Goal: Information Seeking & Learning: Find specific fact

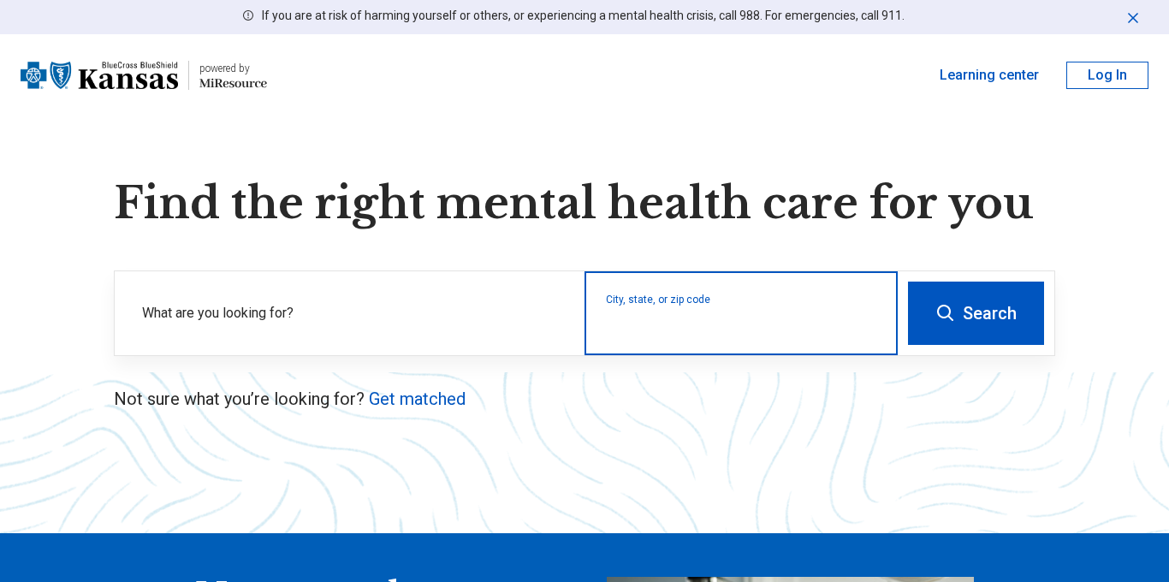
click at [791, 332] on input "City, state, or zip code" at bounding box center [741, 324] width 271 height 21
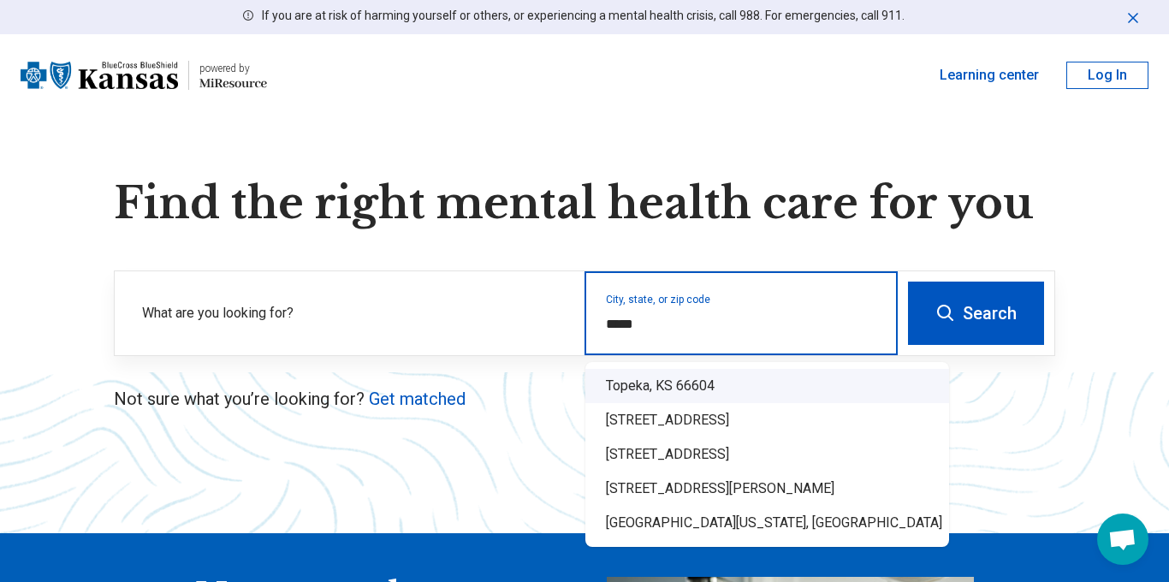
click at [778, 383] on div "Topeka, KS 66604" at bounding box center [767, 386] width 364 height 34
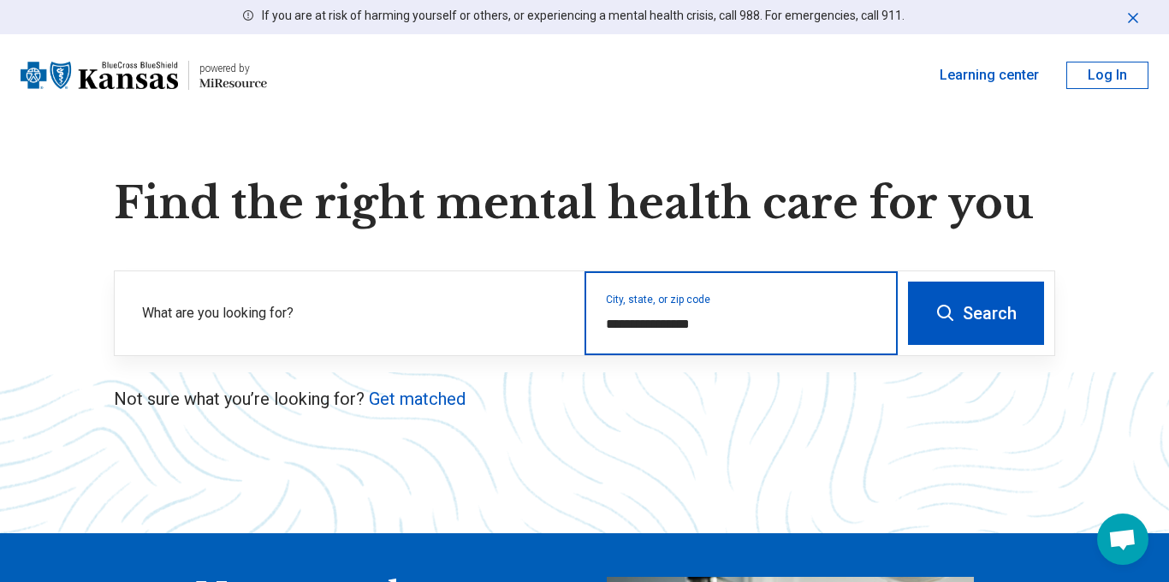
type input "**********"
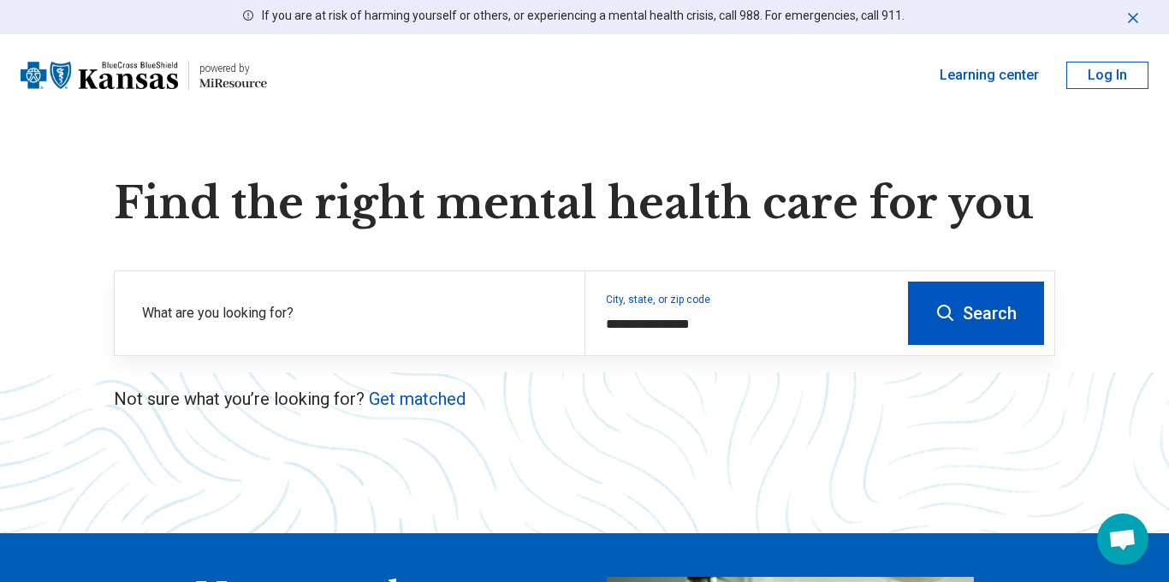
click at [930, 313] on button "Search" at bounding box center [976, 312] width 136 height 63
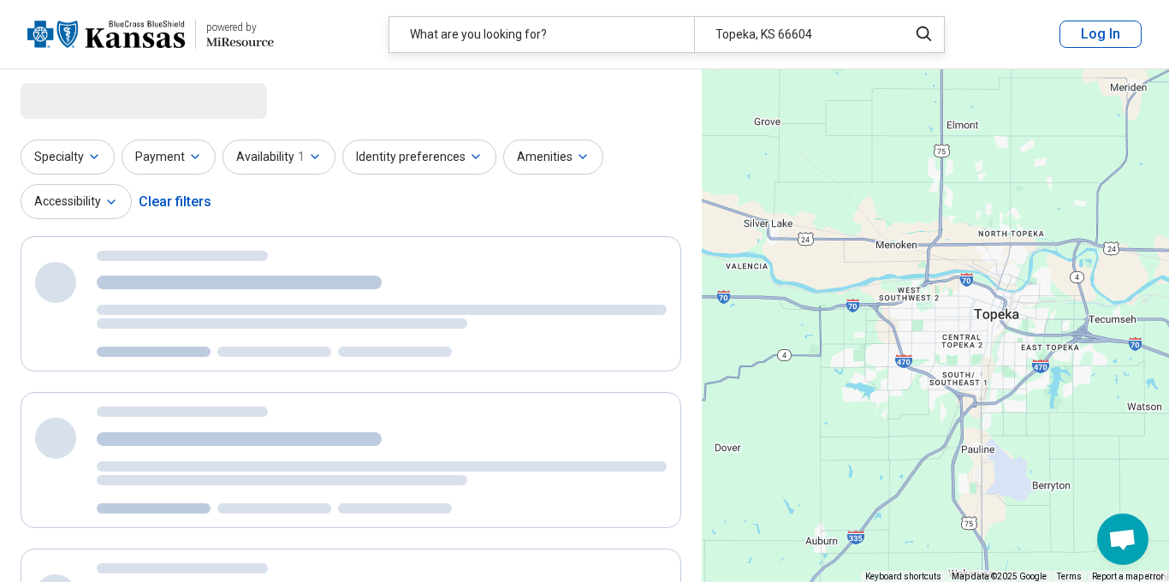
select select "***"
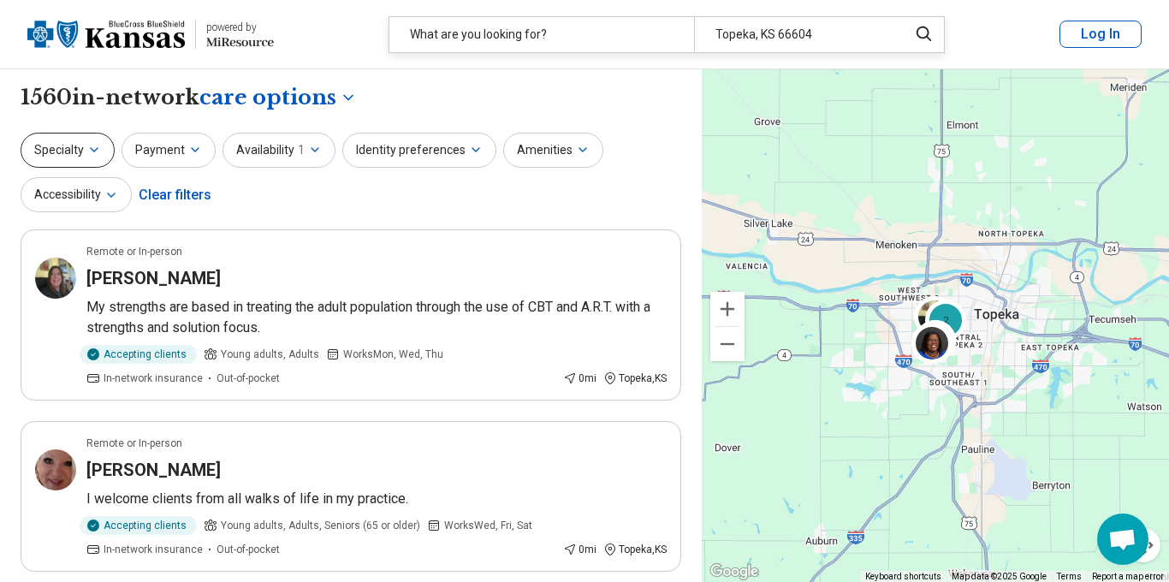
click at [94, 161] on button "Specialty" at bounding box center [68, 150] width 94 height 35
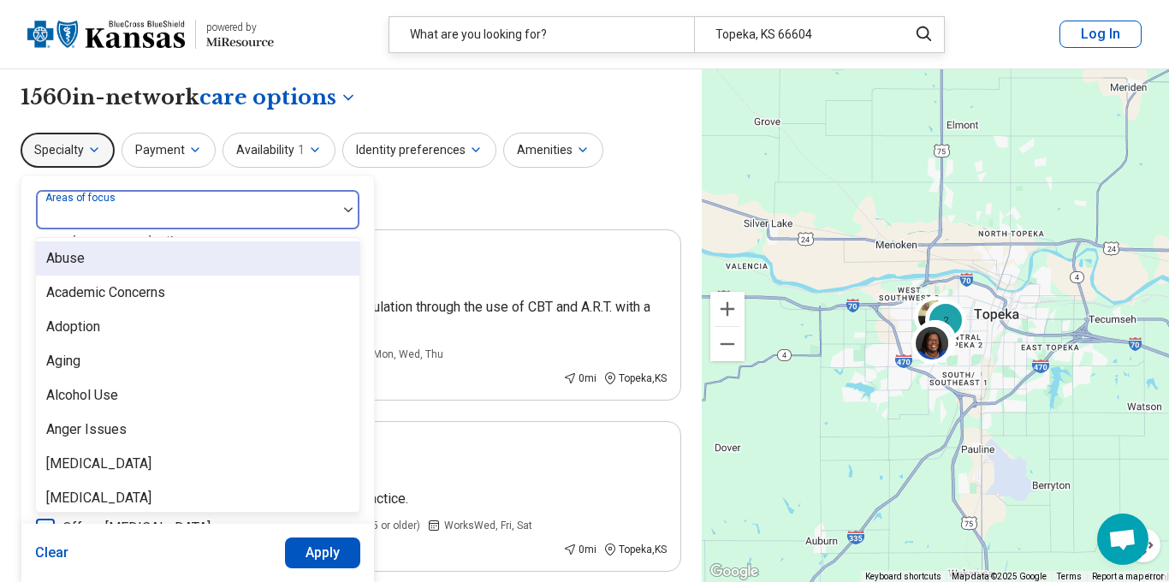
click at [113, 211] on div "Areas of focus" at bounding box center [197, 209] width 325 height 41
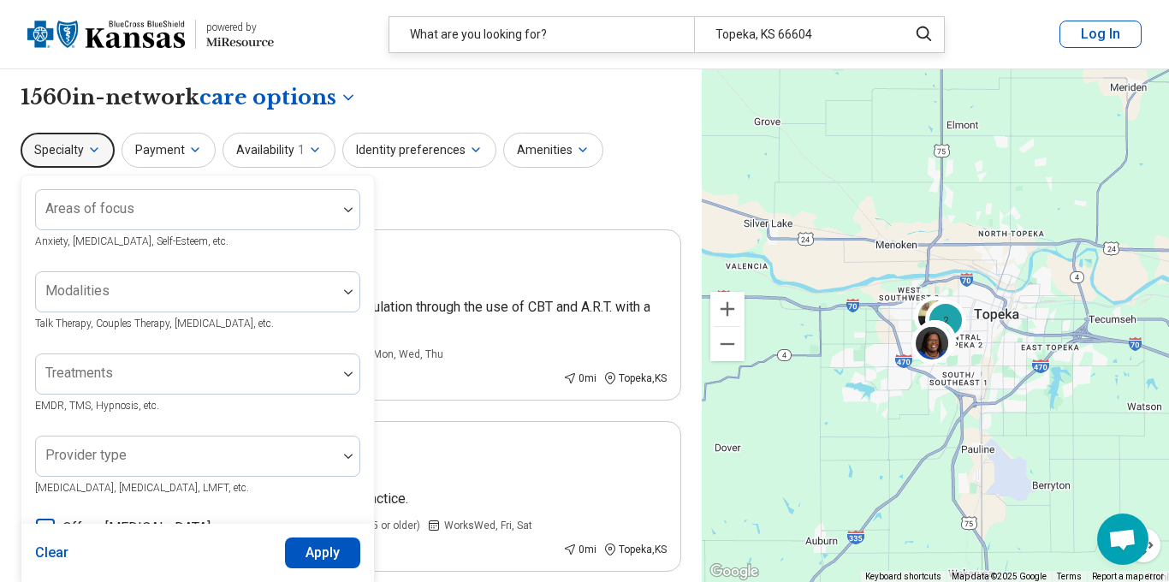
click at [393, 181] on div "Specialty Areas of focus Anxiety, [MEDICAL_DATA], Self-Esteem, etc. Modalities …" at bounding box center [351, 174] width 660 height 83
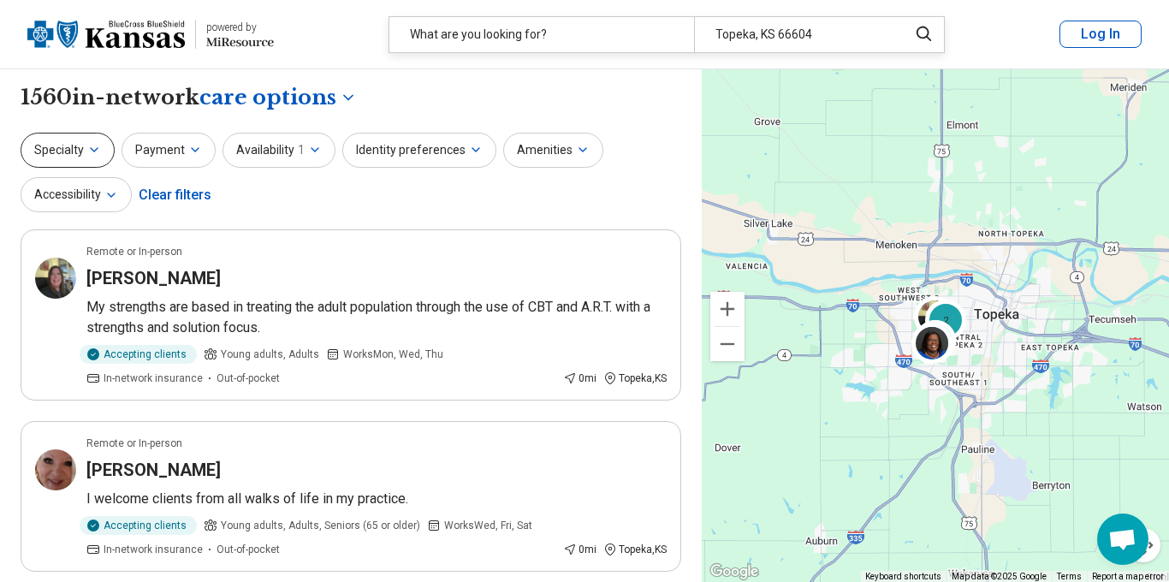
click at [97, 148] on icon "button" at bounding box center [94, 150] width 14 height 14
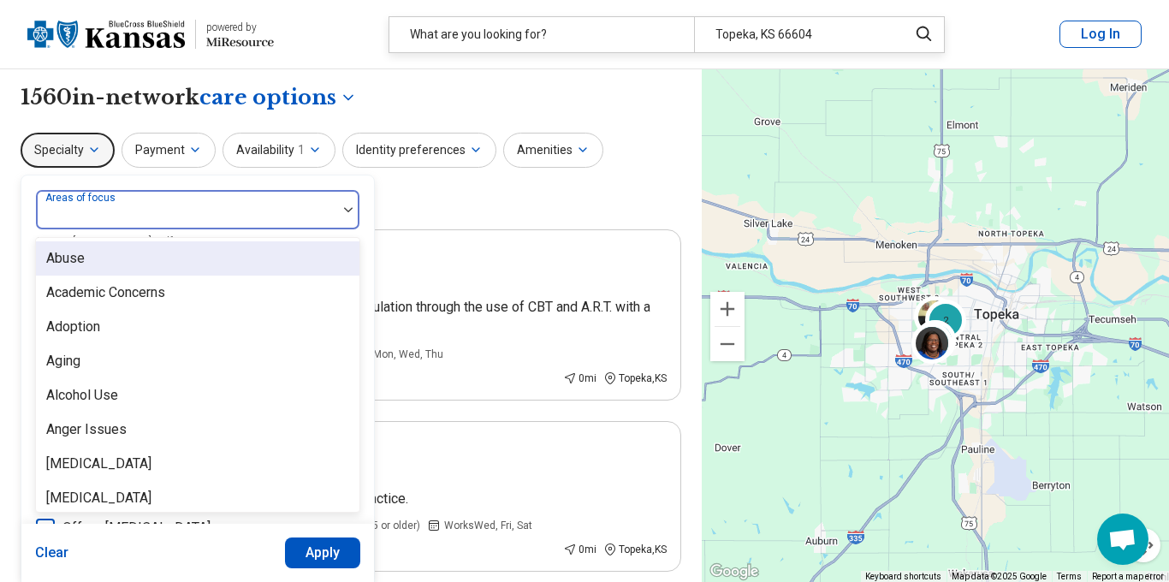
click at [133, 200] on div at bounding box center [186, 210] width 301 height 38
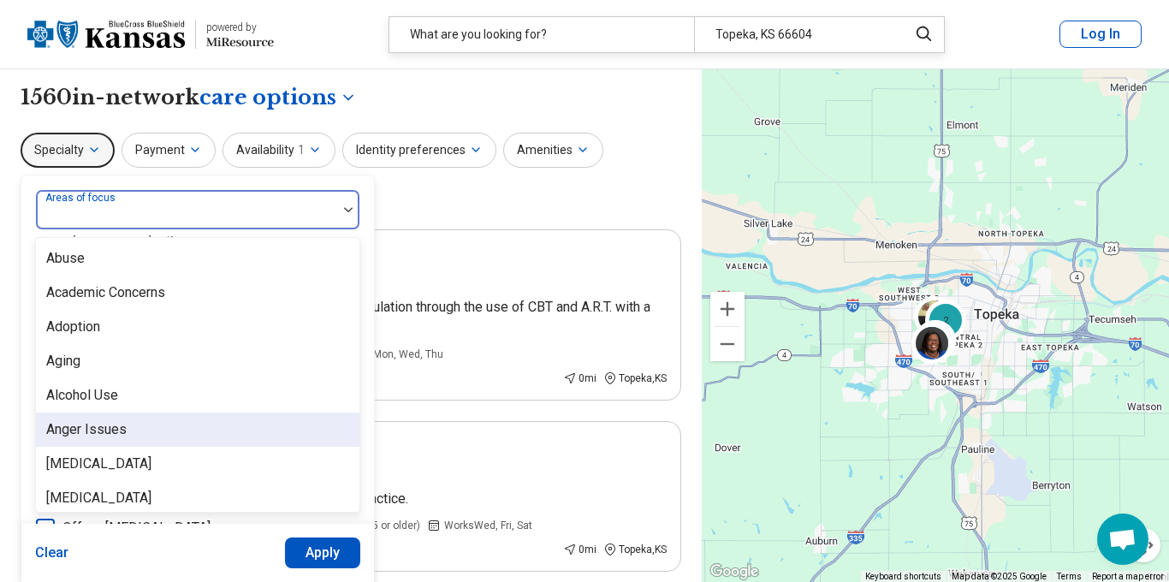
click at [128, 431] on div "Anger Issues" at bounding box center [197, 429] width 323 height 34
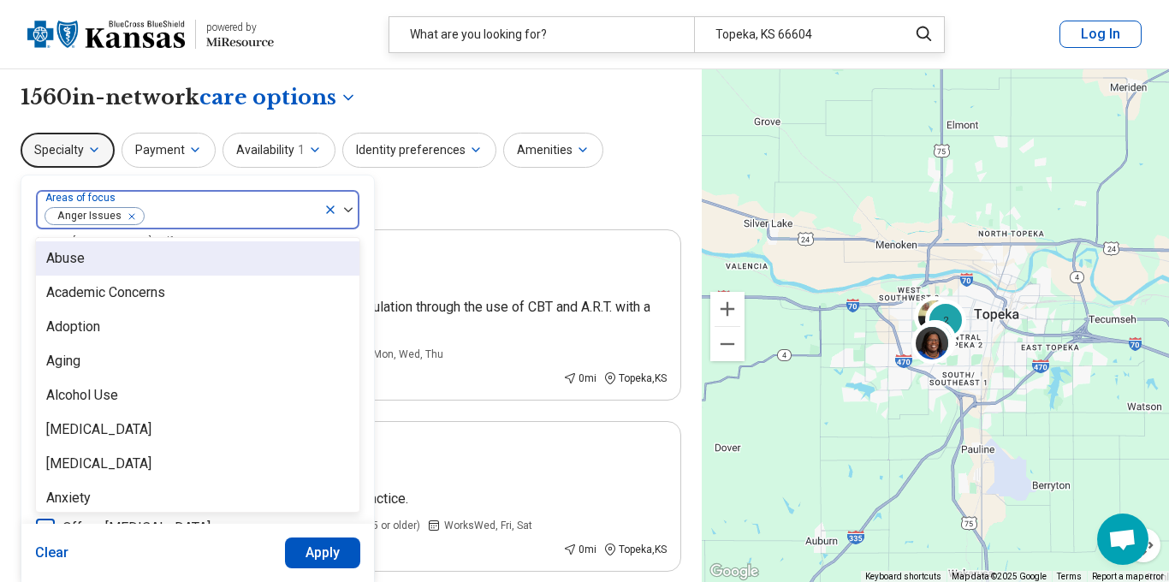
click at [422, 206] on div "Specialty option Anger Issues, selected. Abuse, 1 of 99. 99 results available. …" at bounding box center [351, 174] width 660 height 83
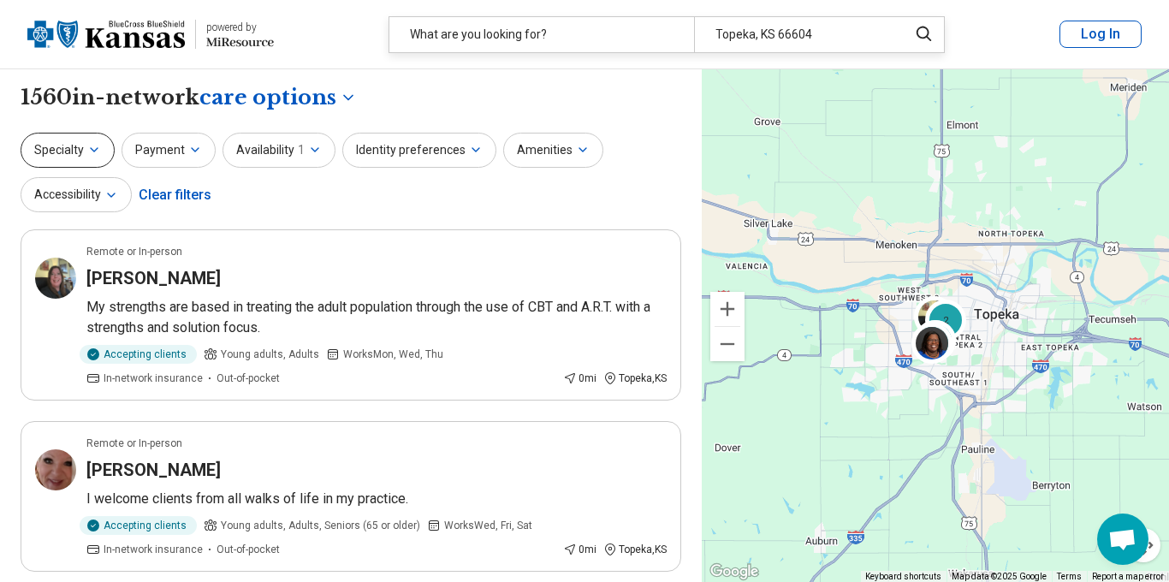
click at [86, 161] on button "Specialty" at bounding box center [68, 150] width 94 height 35
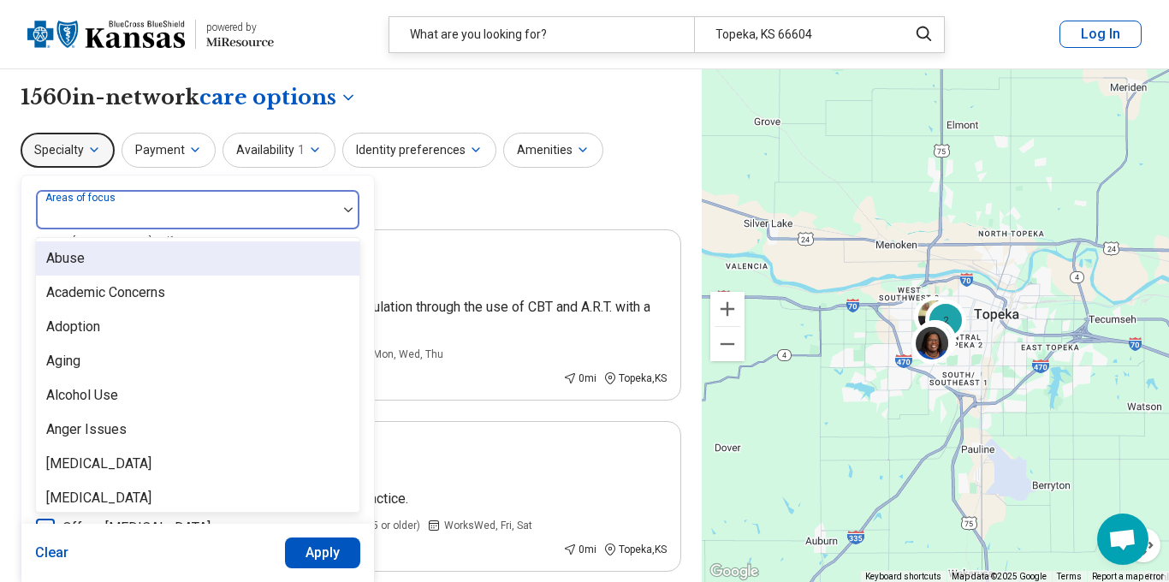
click at [108, 204] on div "Areas of focus" at bounding box center [197, 209] width 325 height 41
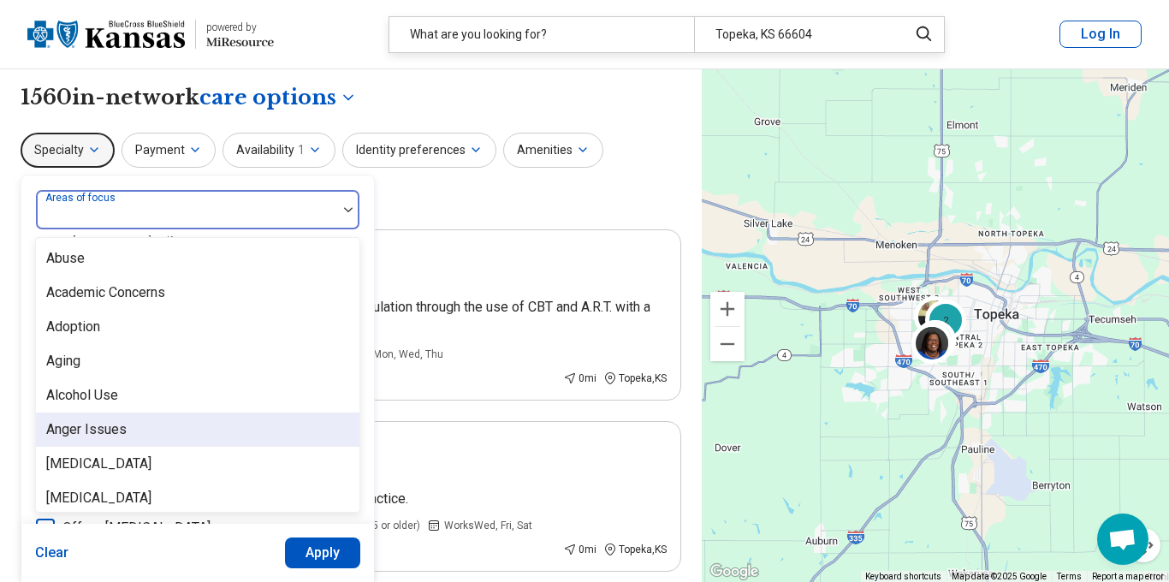
click at [103, 429] on div "Anger Issues" at bounding box center [86, 429] width 80 height 21
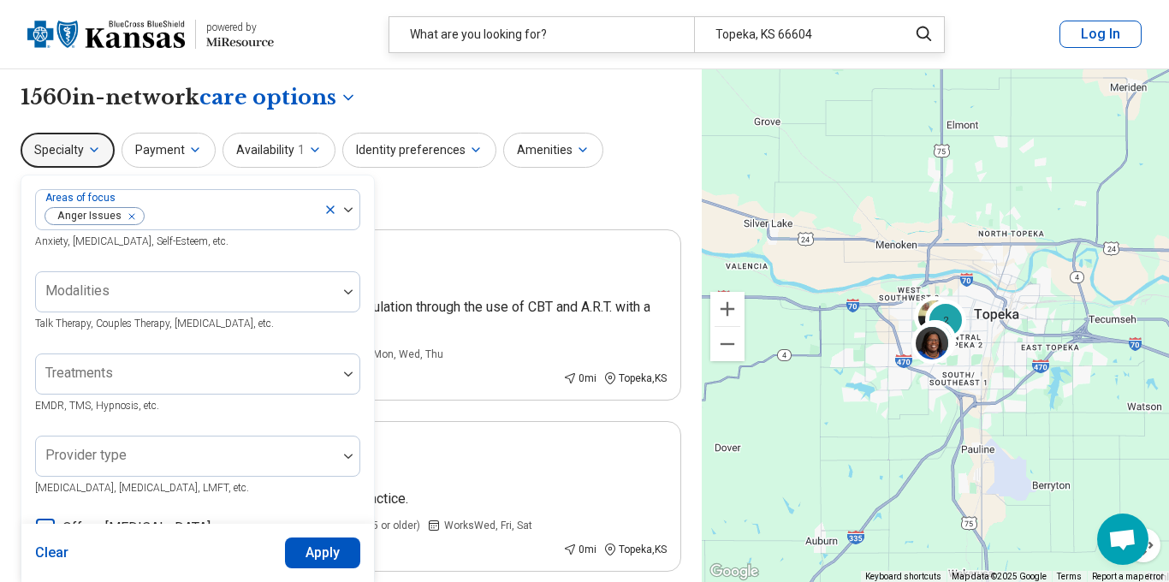
click at [312, 553] on button "Apply" at bounding box center [323, 552] width 76 height 31
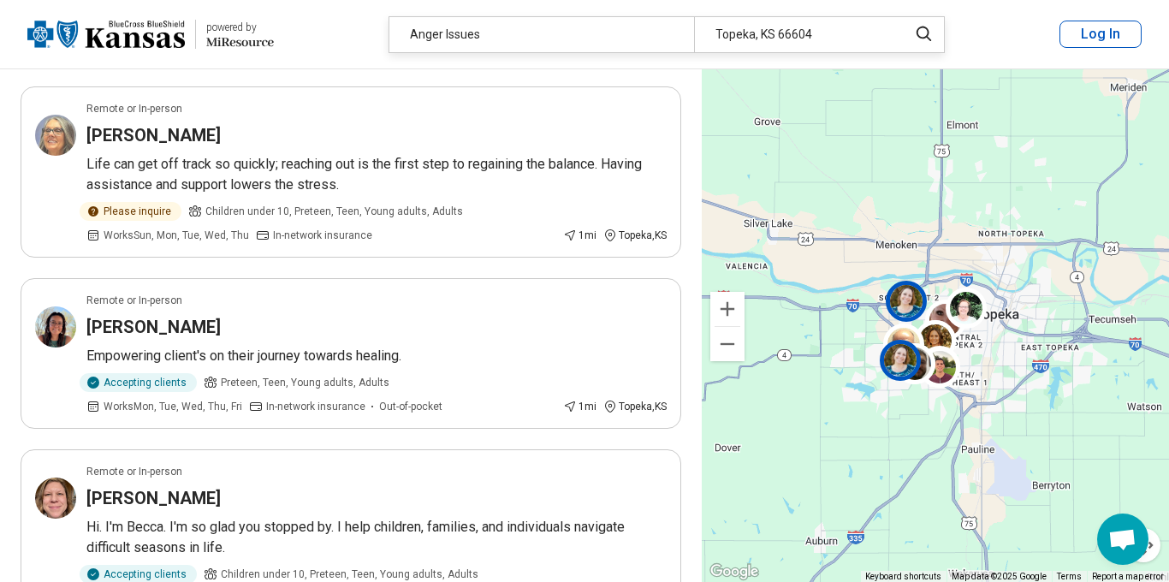
scroll to position [2563, 0]
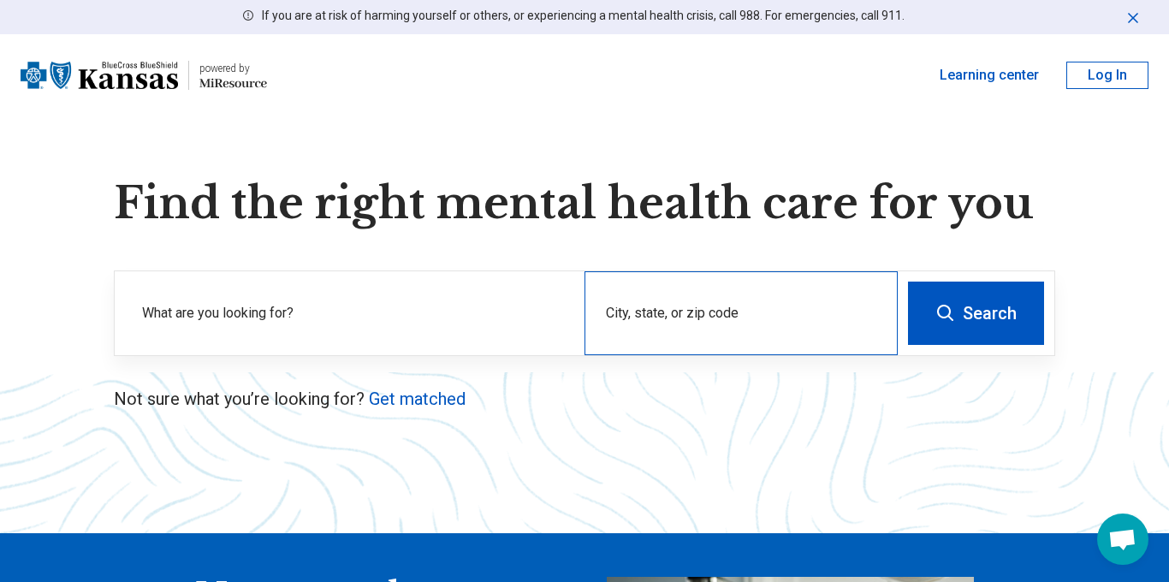
click at [687, 292] on div "City, state, or zip code" at bounding box center [740, 313] width 313 height 84
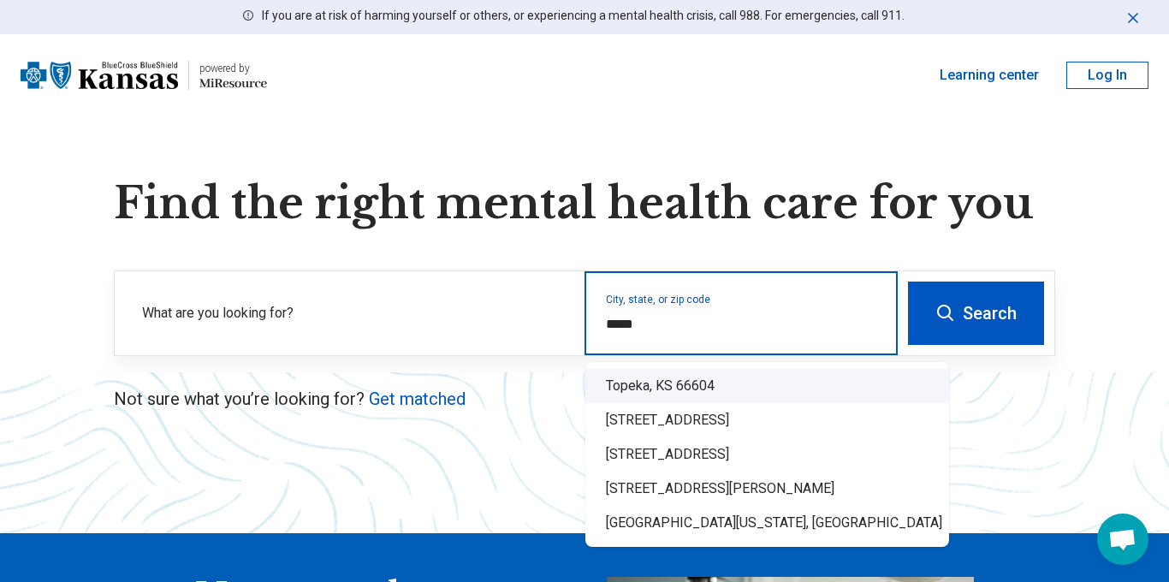
click at [720, 381] on div "Topeka, KS 66604" at bounding box center [767, 386] width 364 height 34
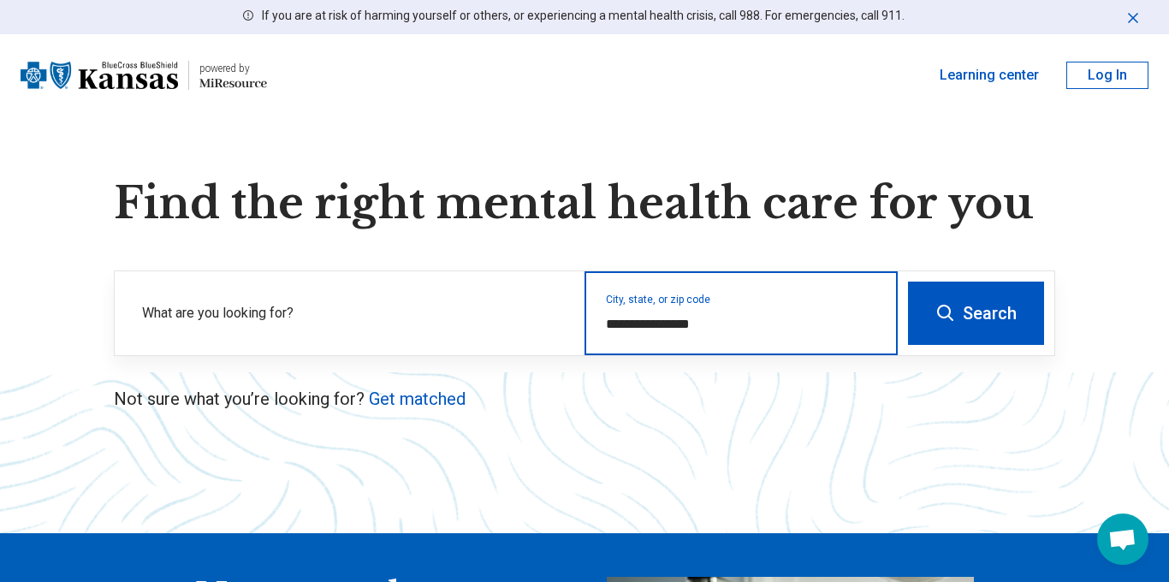
type input "**********"
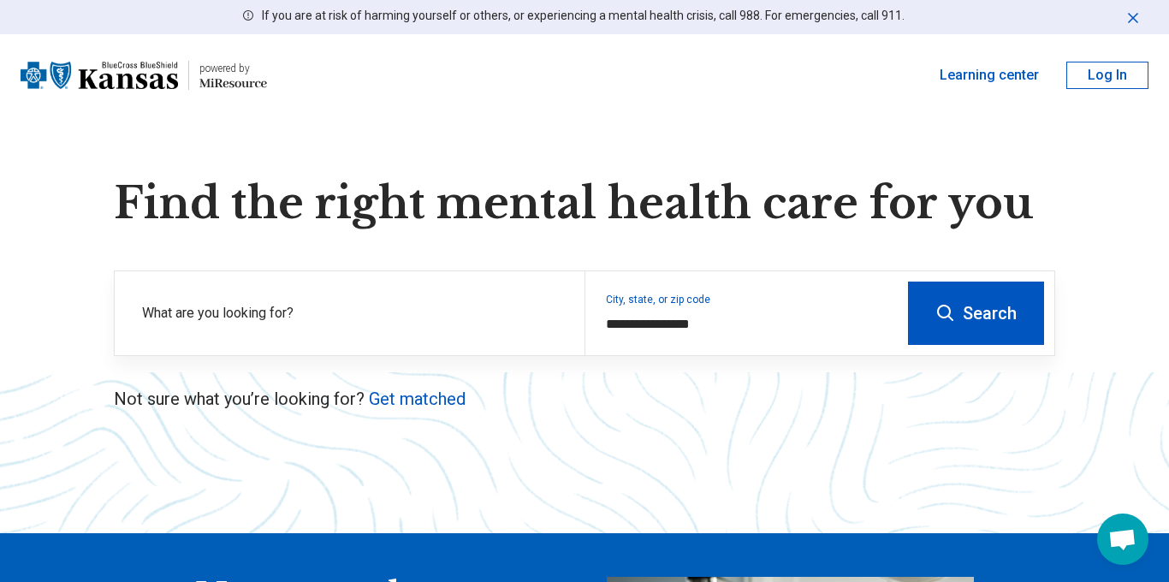
click at [1037, 295] on button "Search" at bounding box center [976, 312] width 136 height 63
select select "***"
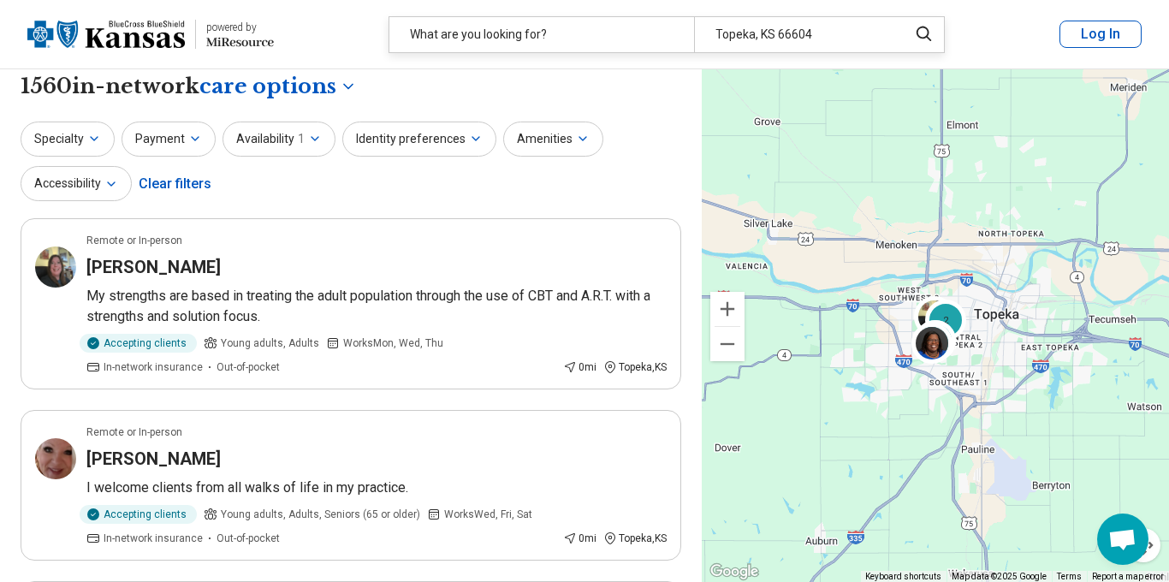
scroll to position [9, 0]
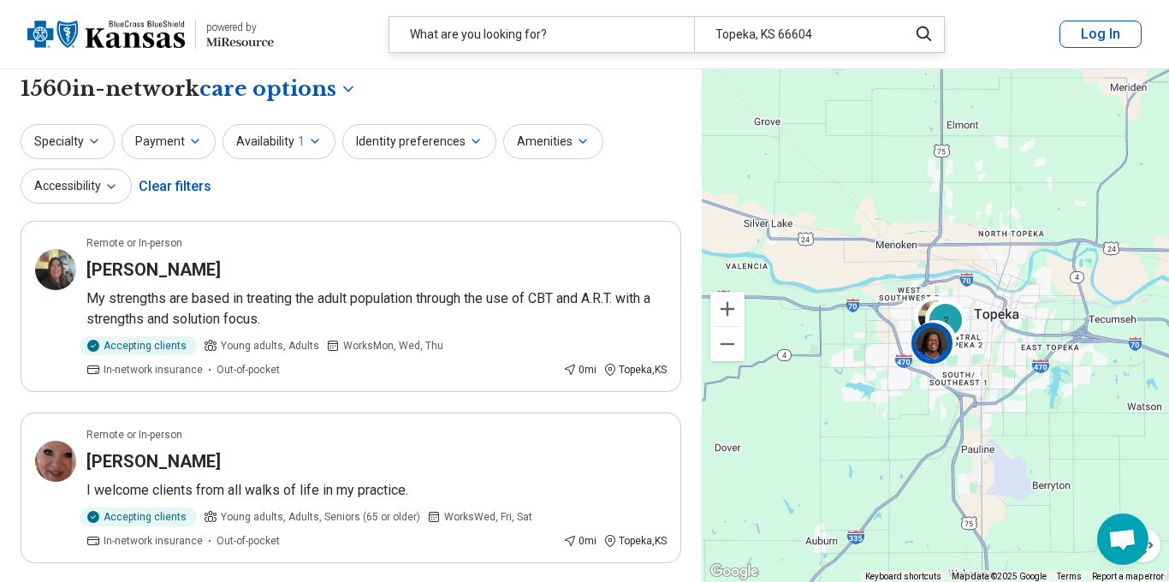
click at [928, 347] on img at bounding box center [931, 343] width 41 height 41
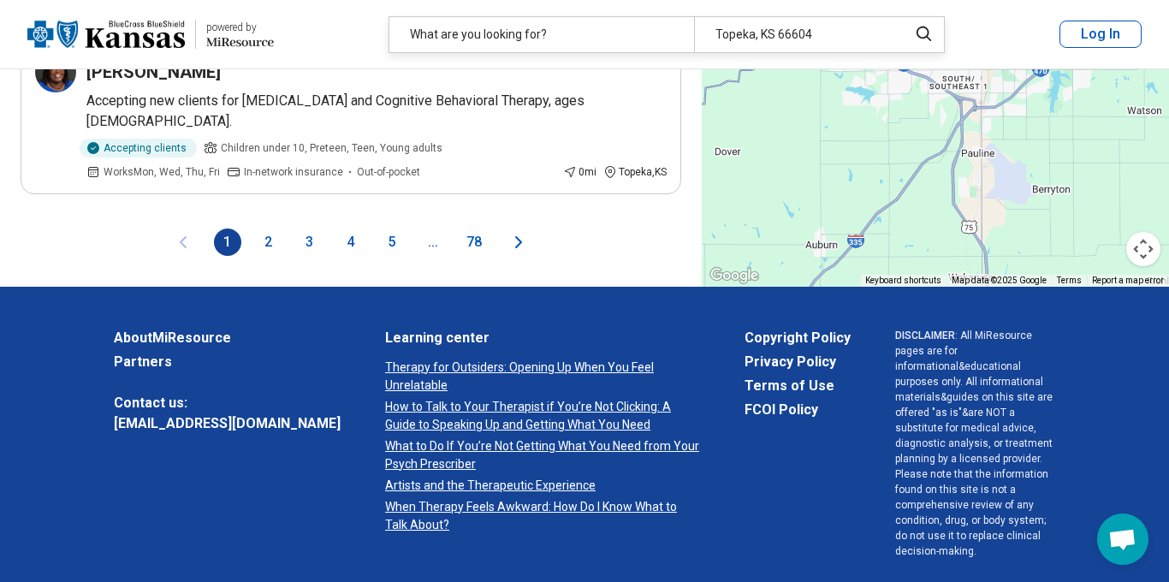
scroll to position [3925, 0]
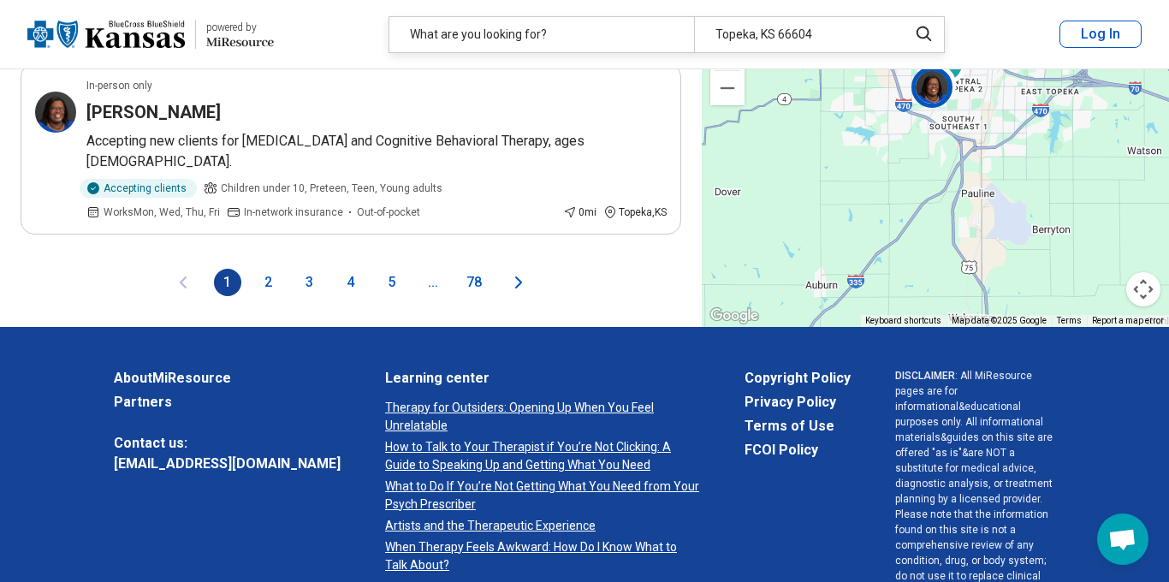
click at [260, 269] on button "2" at bounding box center [268, 282] width 27 height 27
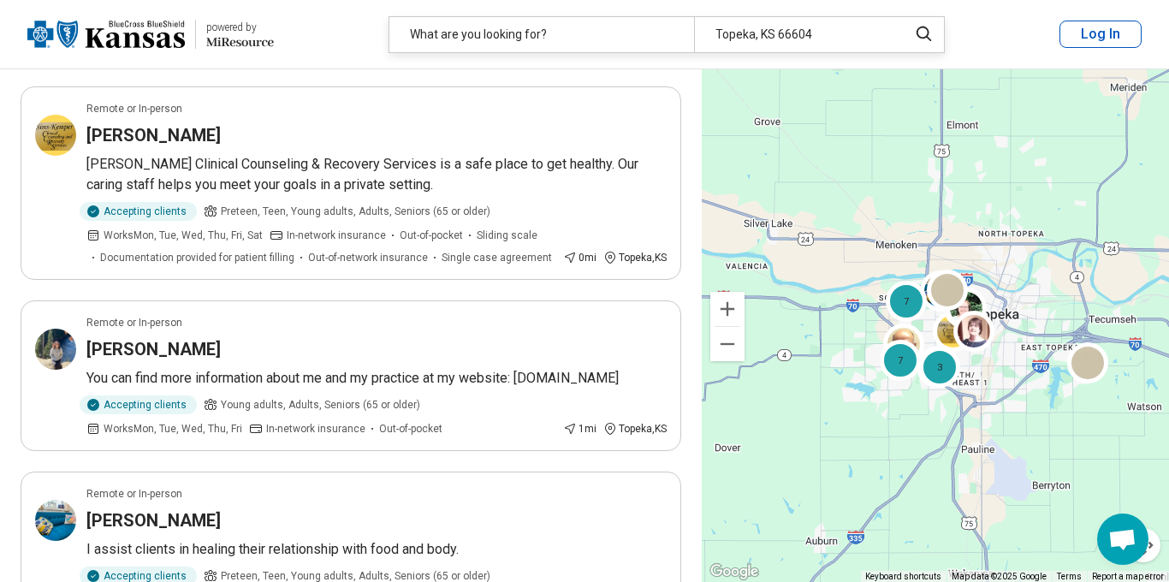
scroll to position [0, 0]
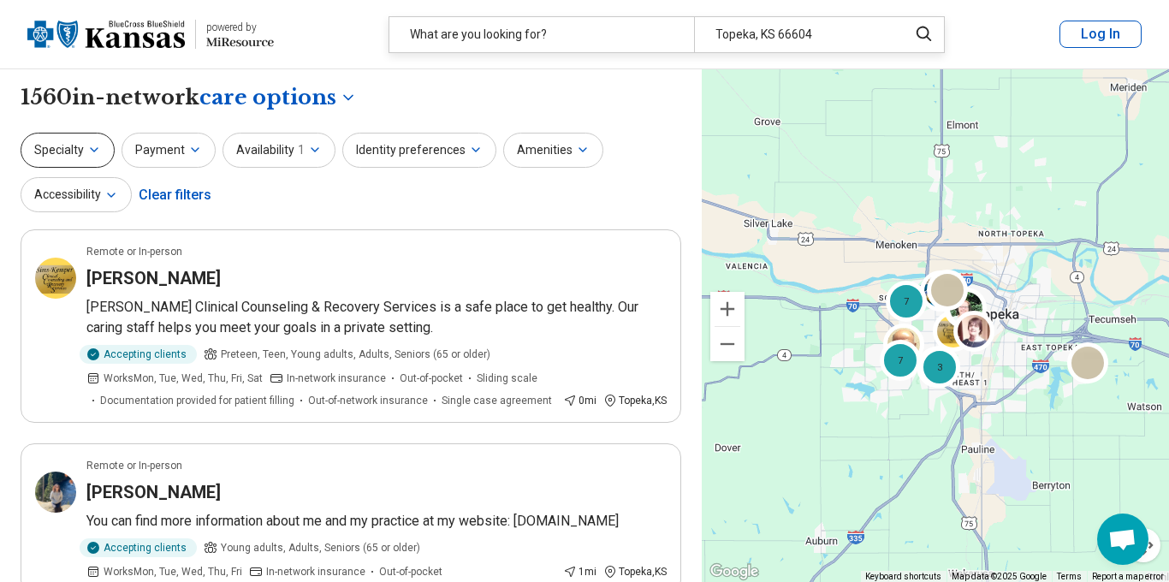
click at [98, 147] on icon "button" at bounding box center [94, 150] width 14 height 14
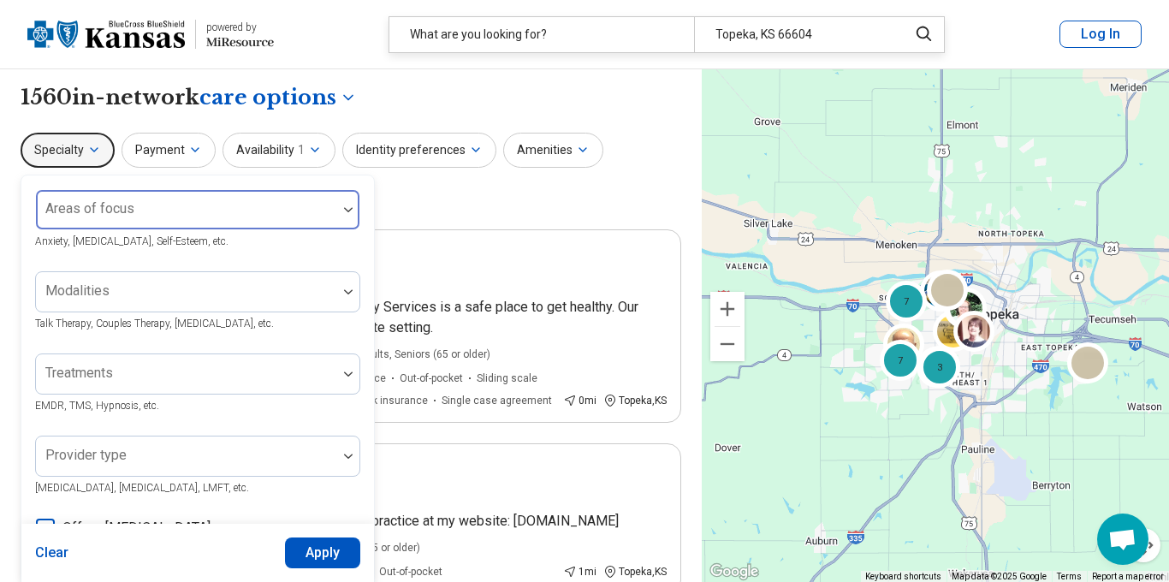
click at [101, 203] on label "Areas of focus" at bounding box center [89, 208] width 89 height 16
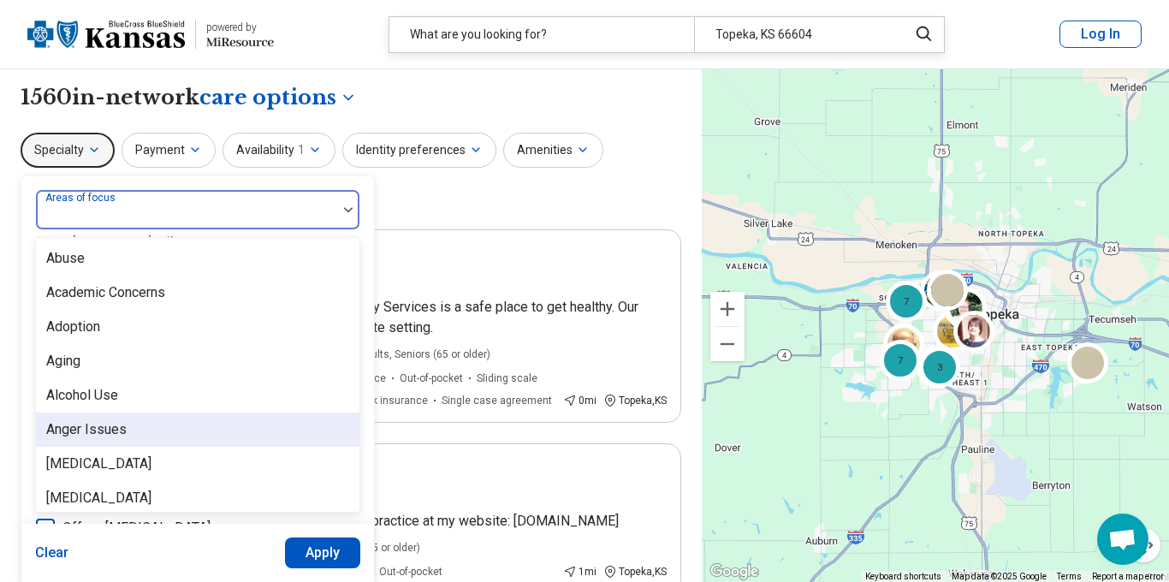
click at [99, 426] on div "Anger Issues" at bounding box center [86, 429] width 80 height 21
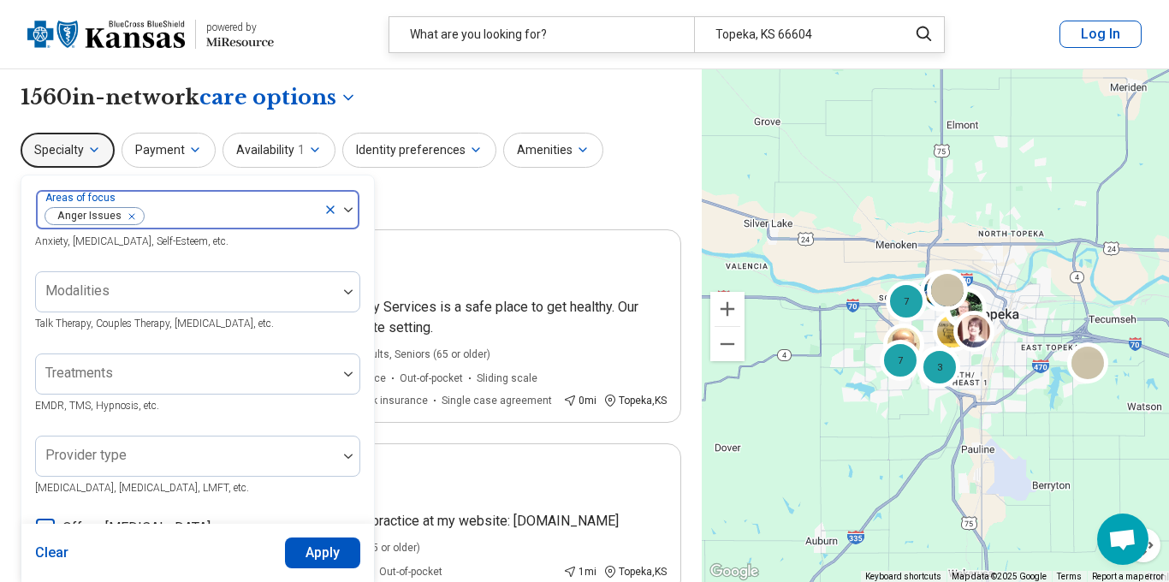
click at [348, 209] on img at bounding box center [348, 209] width 9 height 5
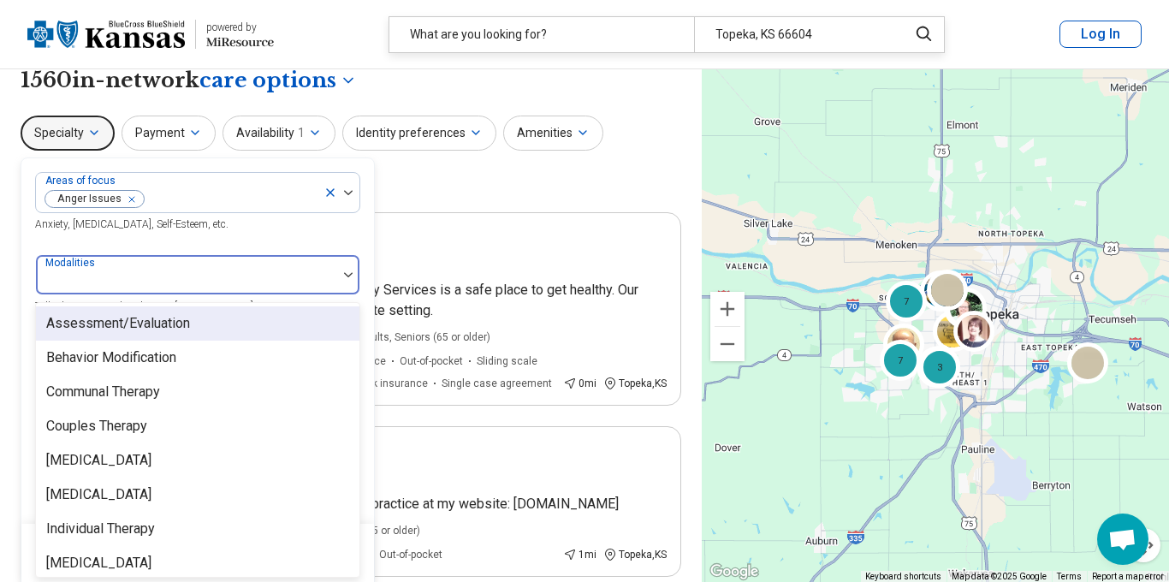
click at [270, 294] on div "Modalities" at bounding box center [197, 274] width 325 height 41
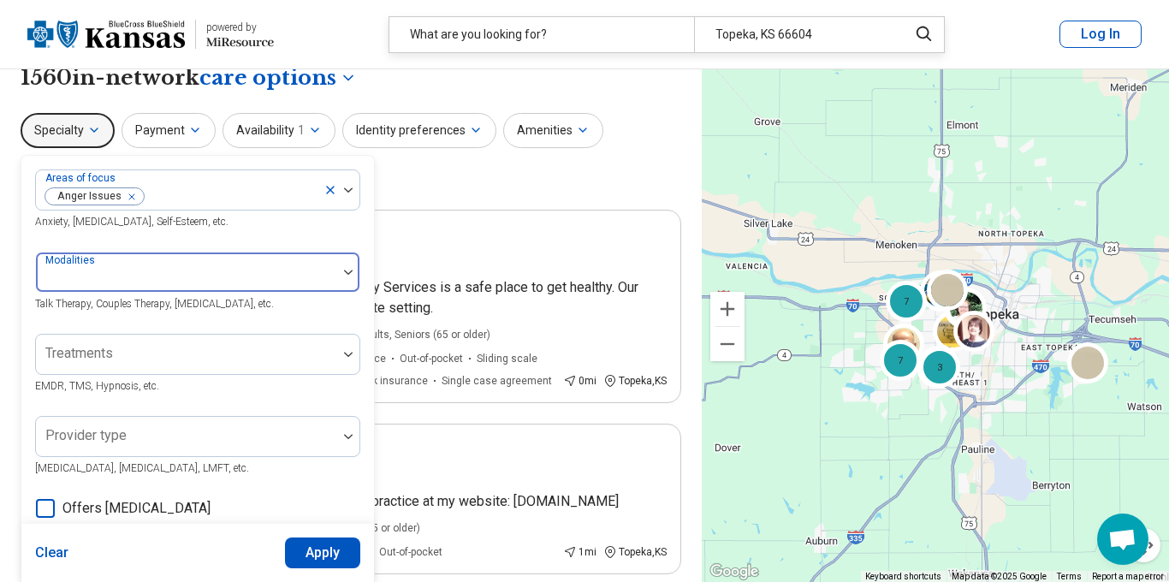
click at [340, 276] on div at bounding box center [348, 271] width 22 height 39
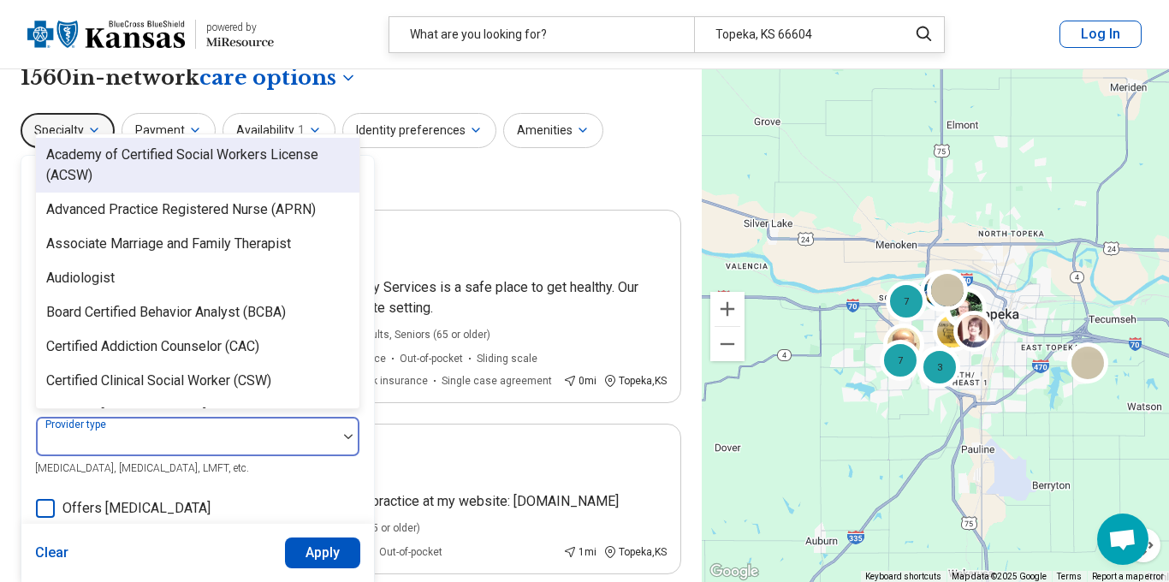
click at [294, 439] on div at bounding box center [186, 443] width 287 height 24
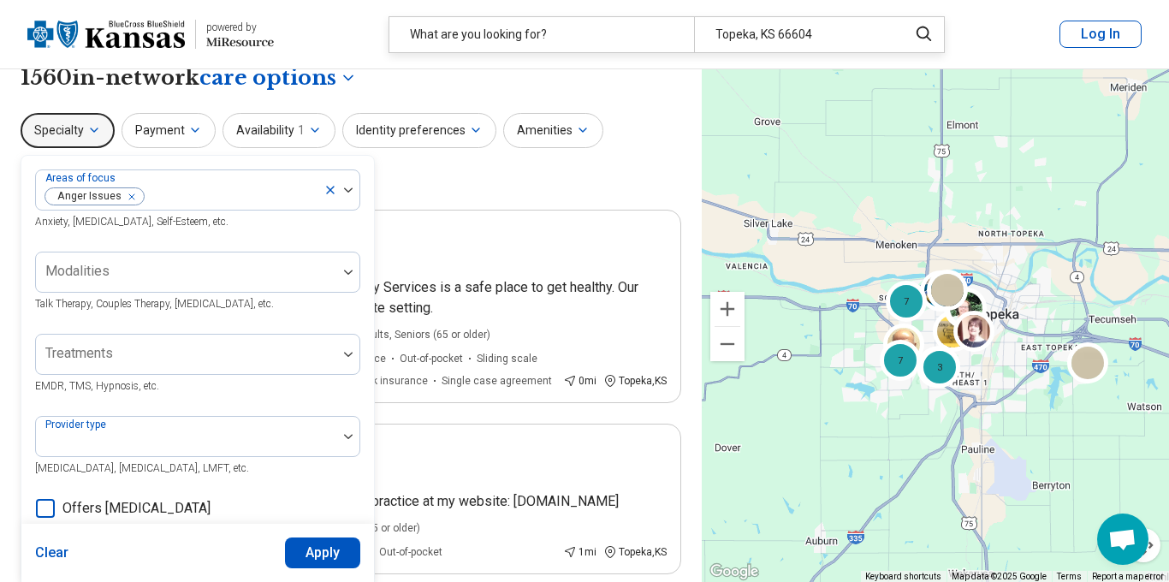
click at [306, 556] on button "Apply" at bounding box center [323, 552] width 76 height 31
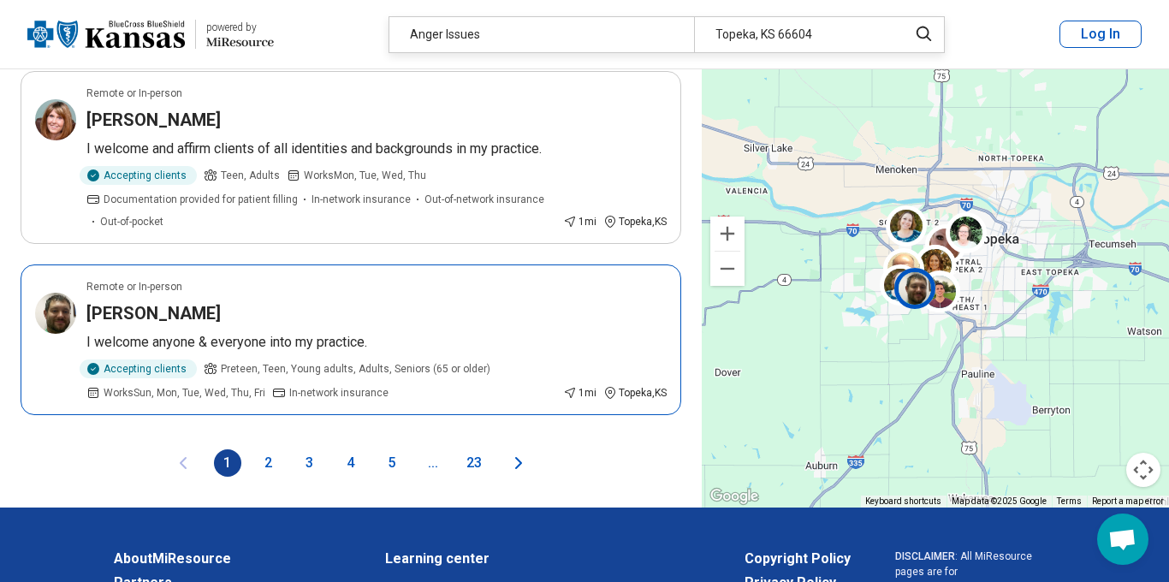
scroll to position [3726, 0]
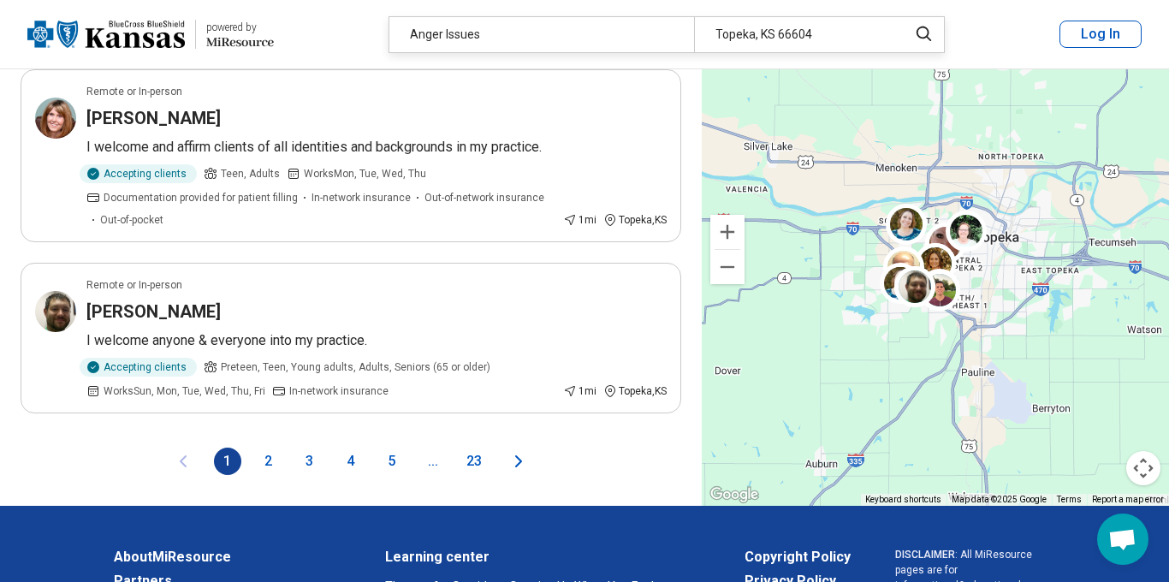
click at [269, 447] on button "2" at bounding box center [268, 460] width 27 height 27
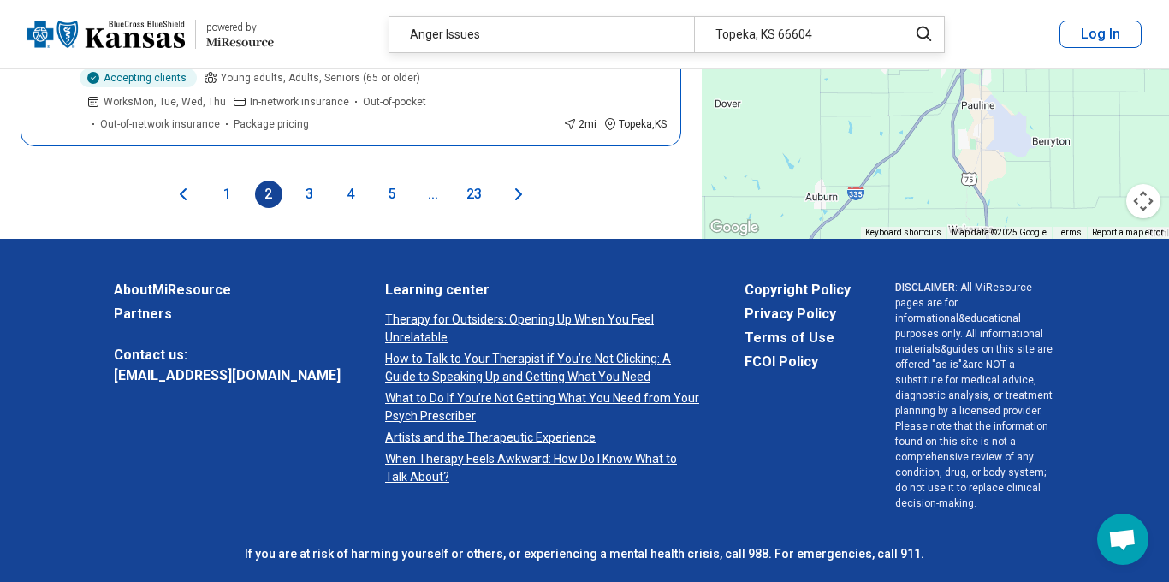
scroll to position [4021, 0]
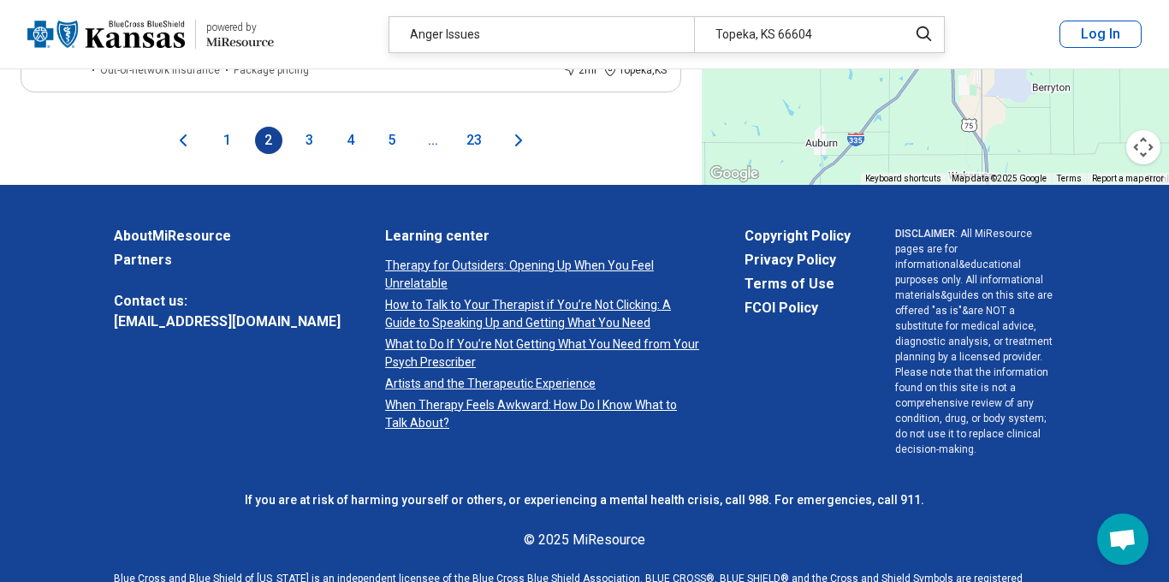
click at [307, 127] on button "3" at bounding box center [309, 140] width 27 height 27
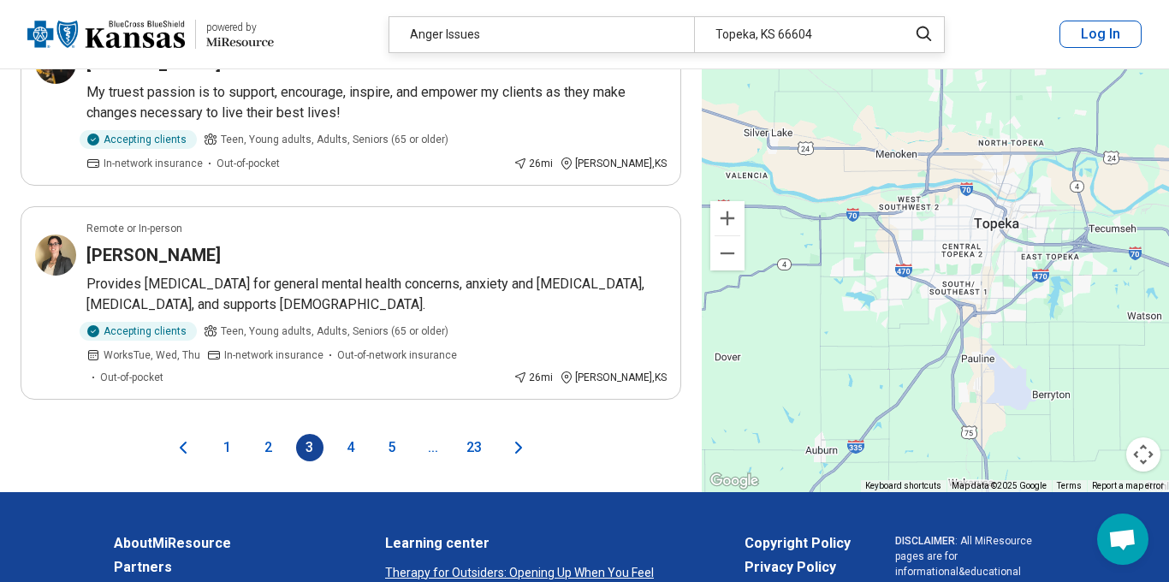
scroll to position [3673, 0]
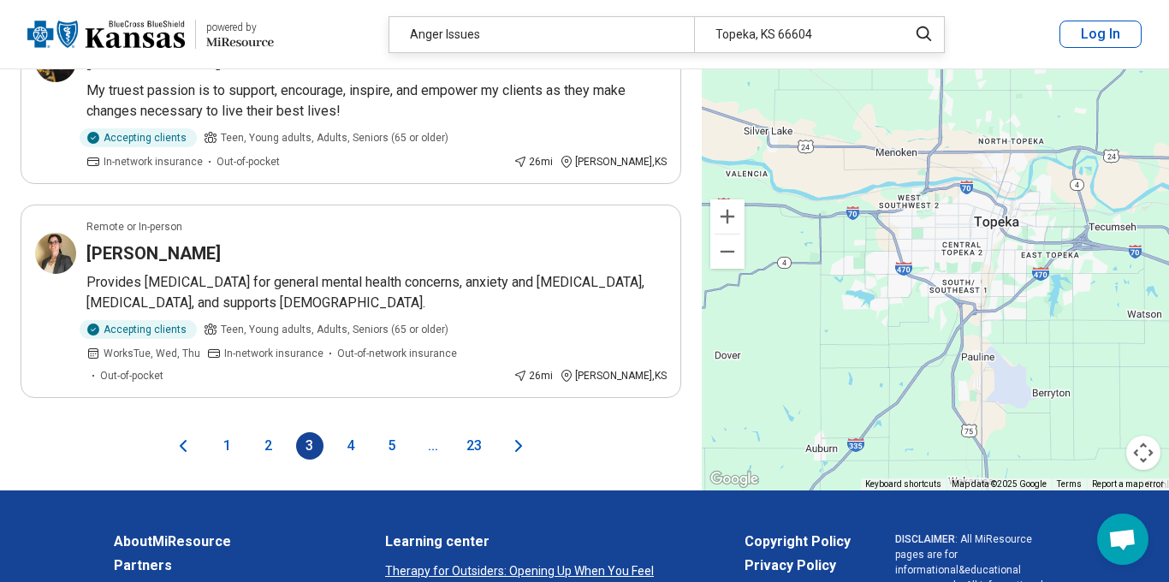
click at [346, 432] on button "4" at bounding box center [350, 445] width 27 height 27
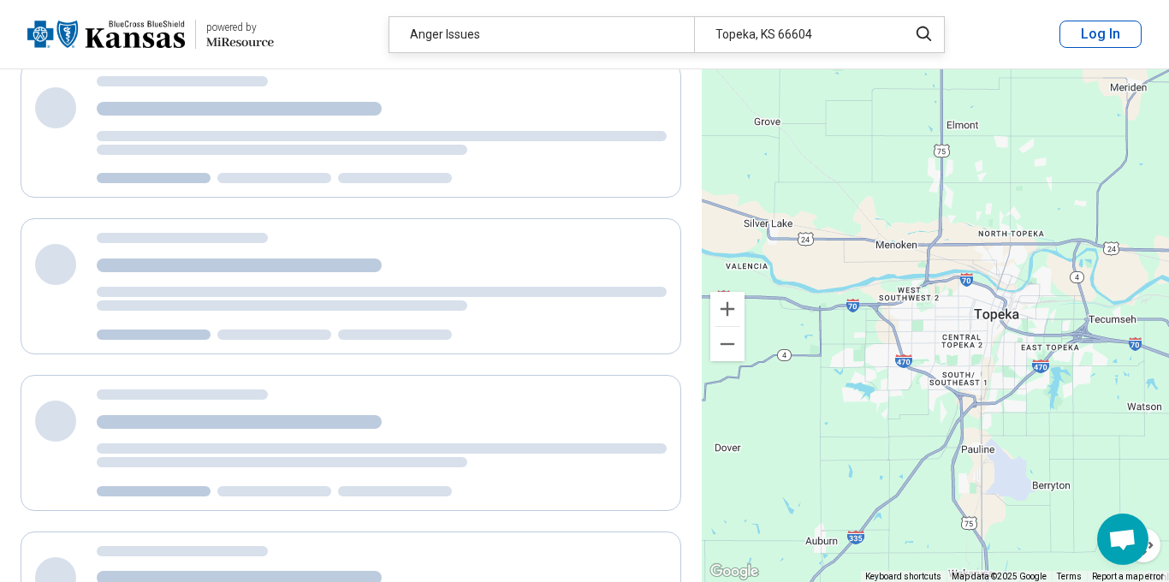
scroll to position [0, 0]
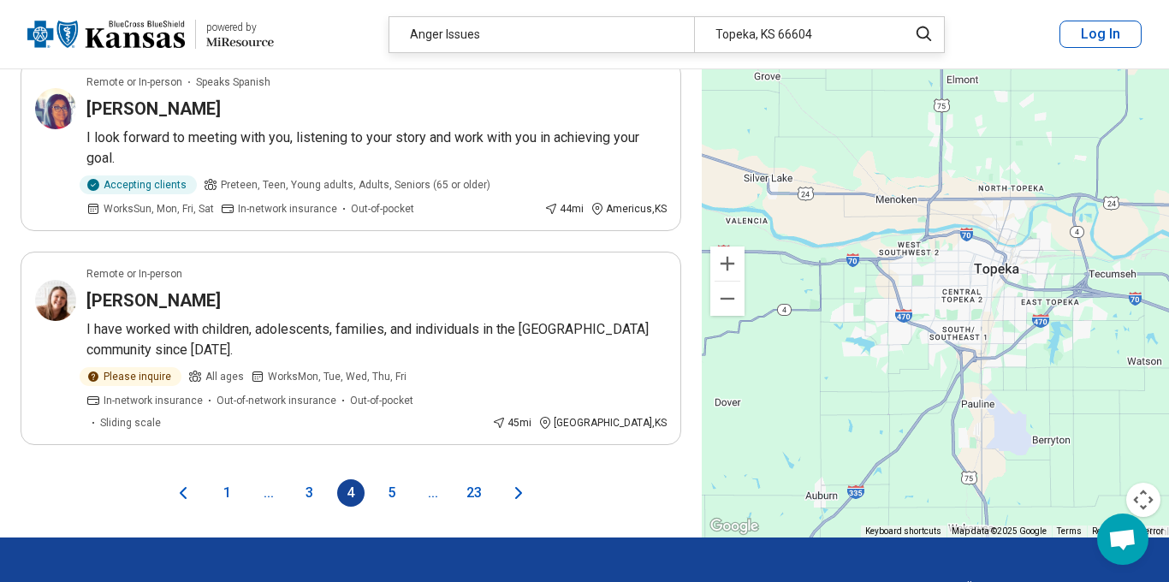
click at [388, 479] on button "5" at bounding box center [391, 492] width 27 height 27
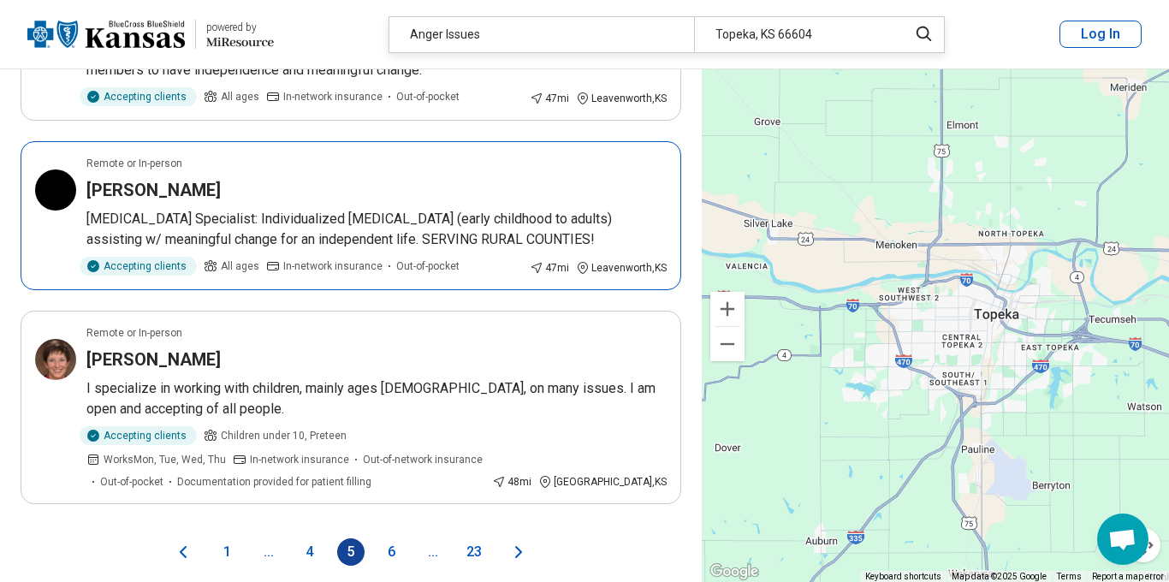
scroll to position [3620, 0]
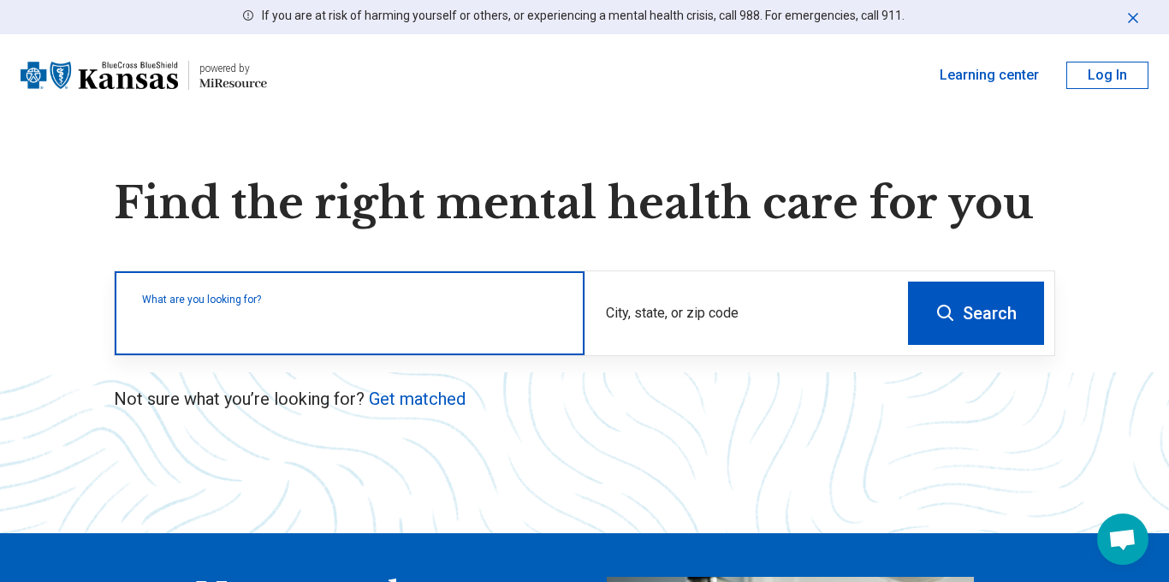
click at [426, 336] on div "What are you looking for?" at bounding box center [350, 313] width 470 height 84
type input "*"
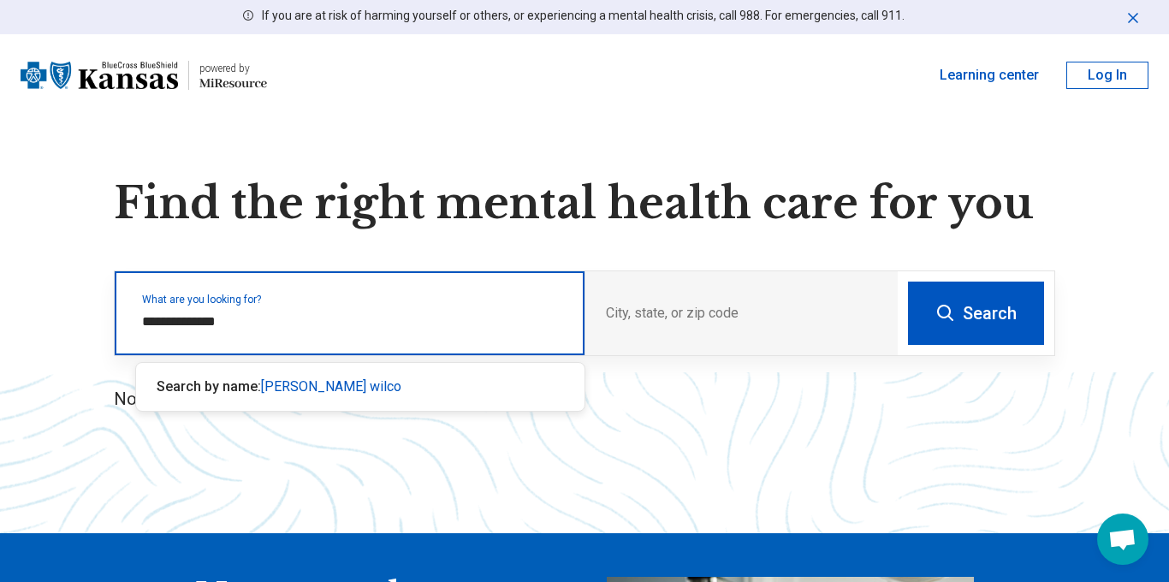
type input "**********"
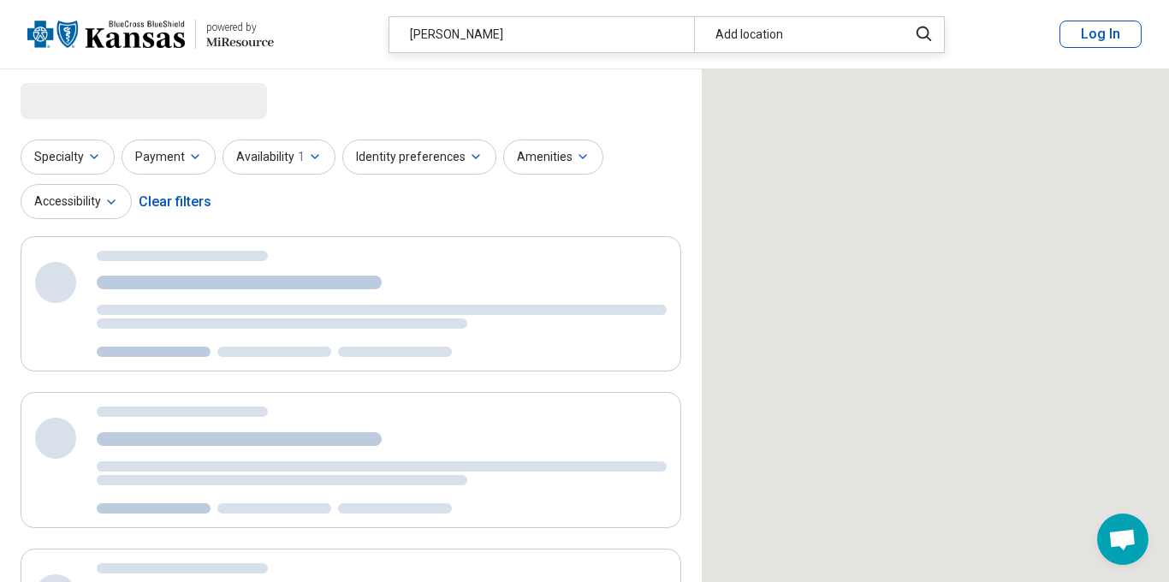
select select "***"
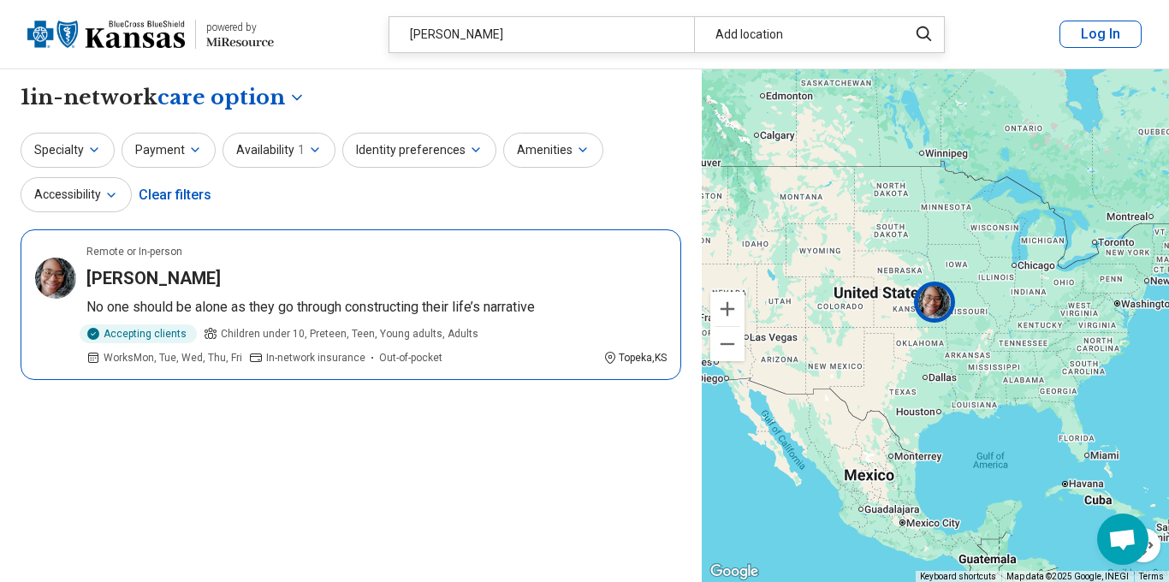
click at [197, 278] on h3 "[PERSON_NAME]" at bounding box center [153, 278] width 134 height 24
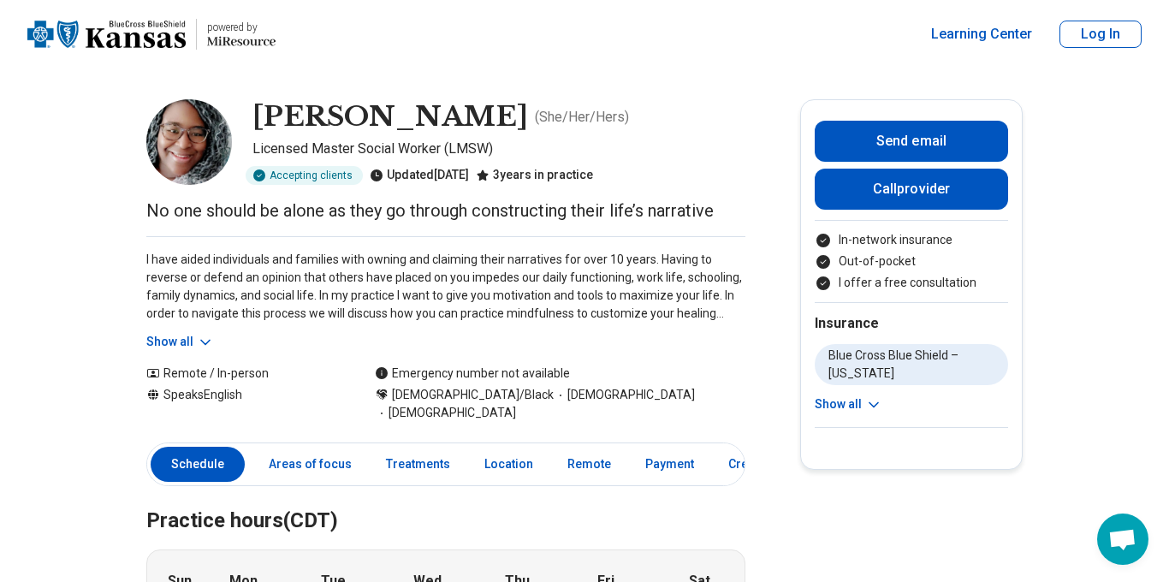
click at [861, 406] on button "Show all" at bounding box center [848, 404] width 68 height 18
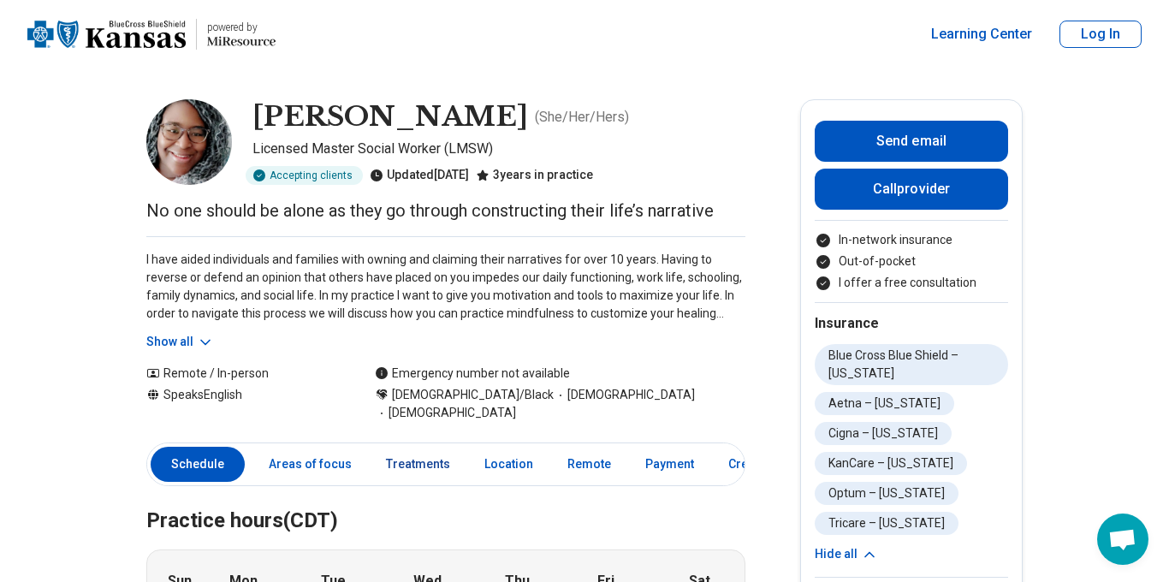
click at [416, 447] on link "Treatments" at bounding box center [418, 464] width 85 height 35
click at [198, 340] on icon at bounding box center [205, 342] width 17 height 17
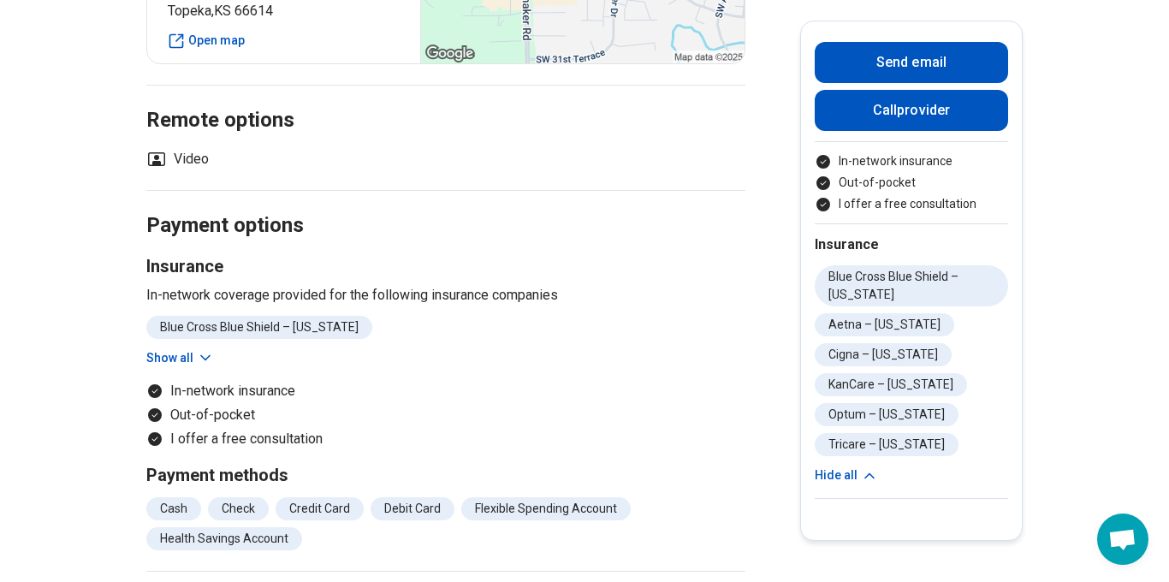
scroll to position [1561, 0]
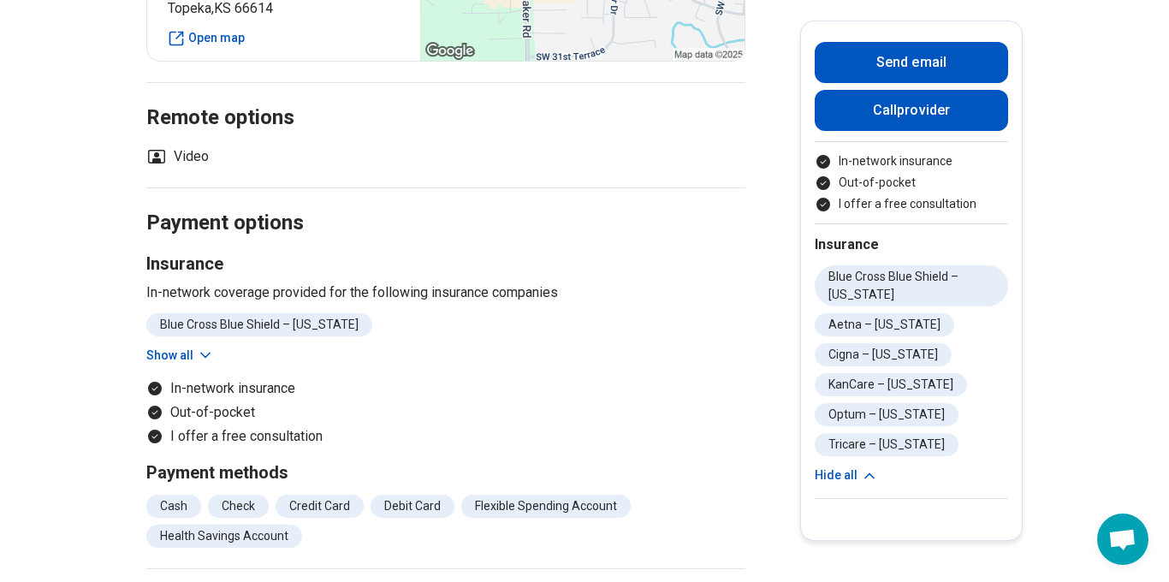
click at [201, 346] on icon at bounding box center [205, 354] width 17 height 17
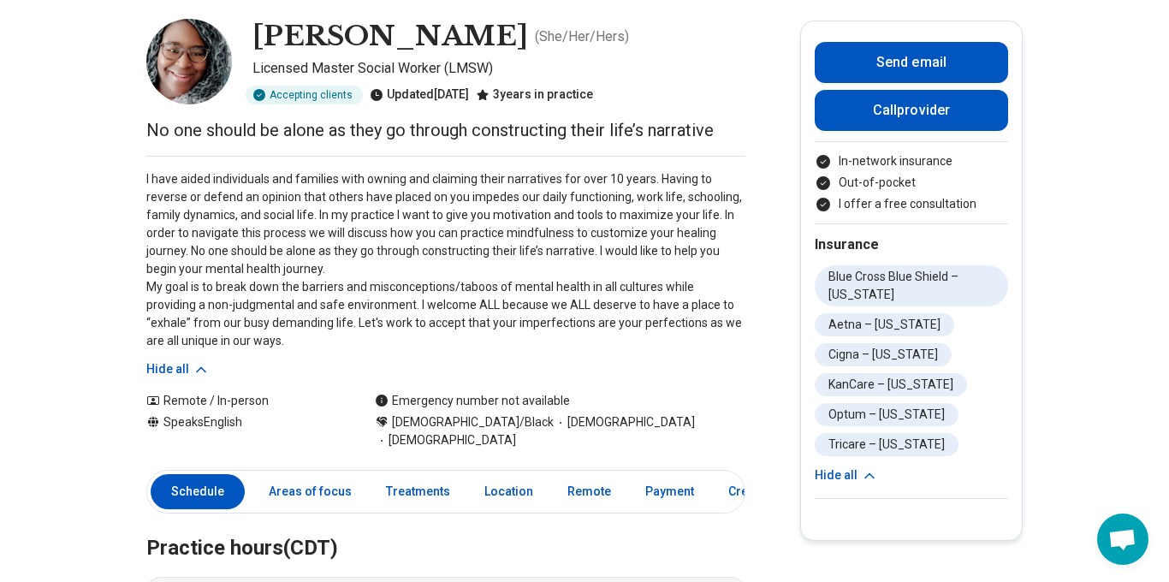
scroll to position [0, 0]
